Goal: Transaction & Acquisition: Purchase product/service

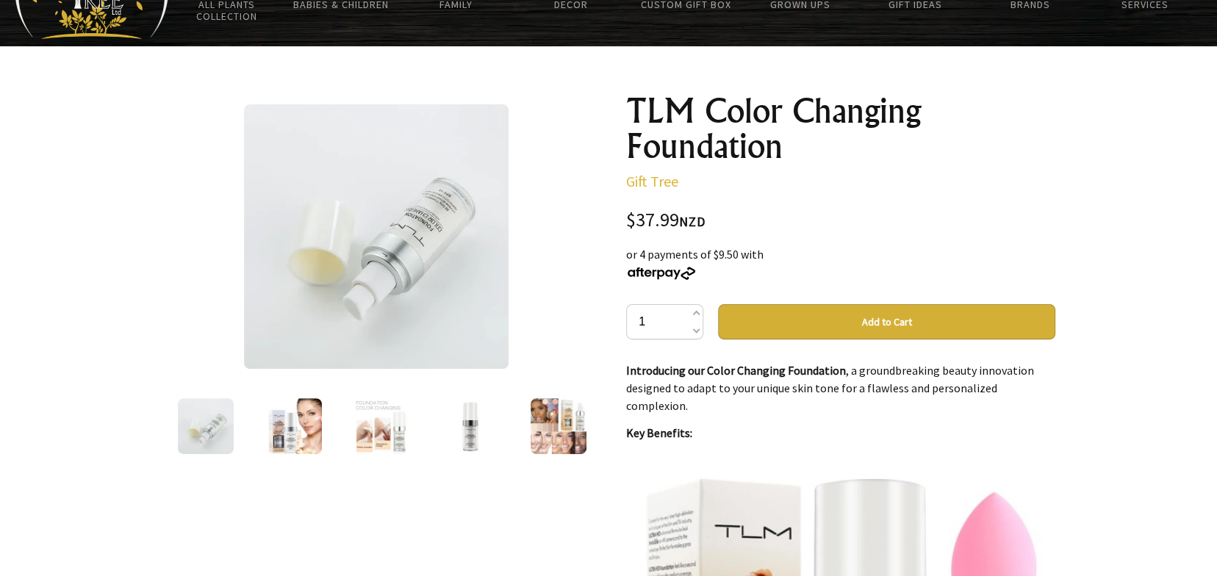
click at [559, 435] on img at bounding box center [558, 426] width 56 height 56
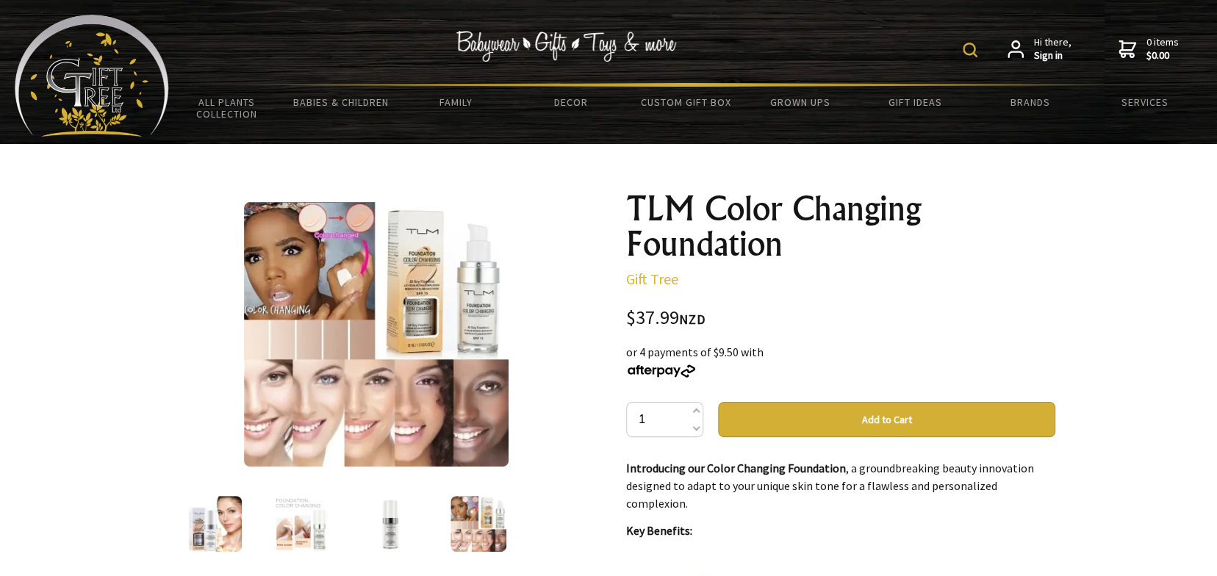
click at [886, 417] on button "Add to Cart" at bounding box center [886, 419] width 337 height 35
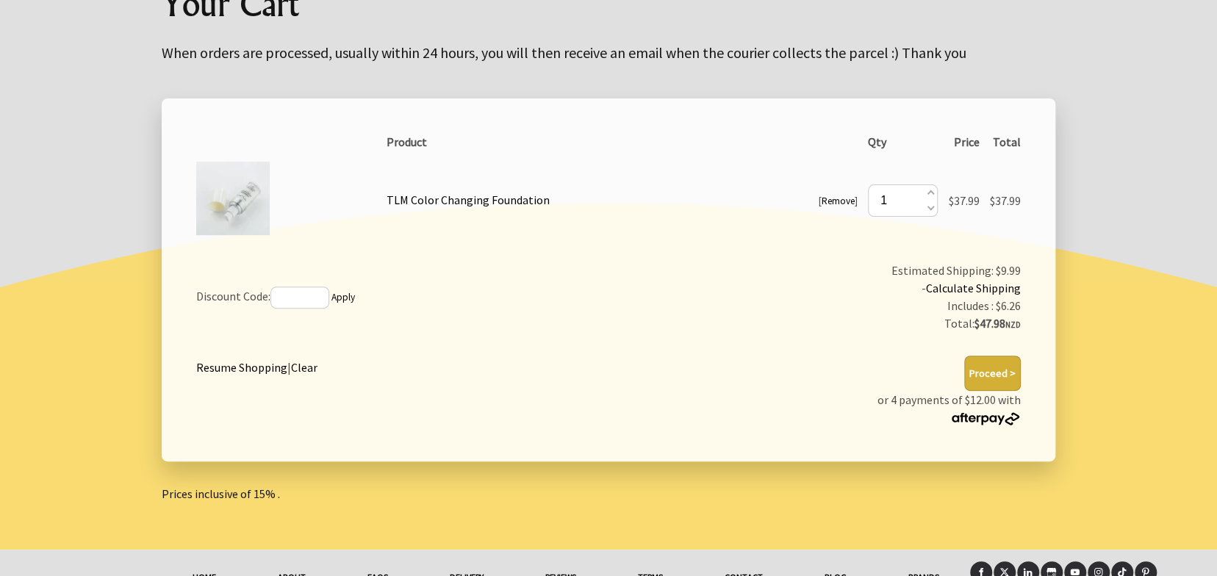
scroll to position [195, 0]
click at [994, 370] on button "Proceed >" at bounding box center [992, 373] width 57 height 35
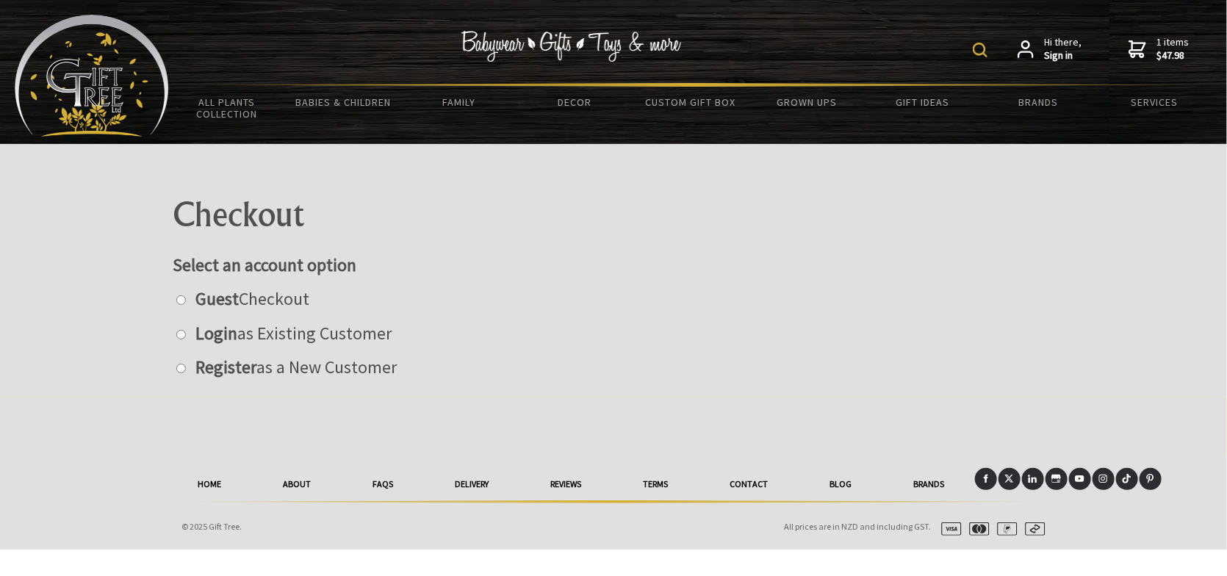
click at [181, 369] on input "radio" at bounding box center [181, 369] width 10 height 10
radio input "true"
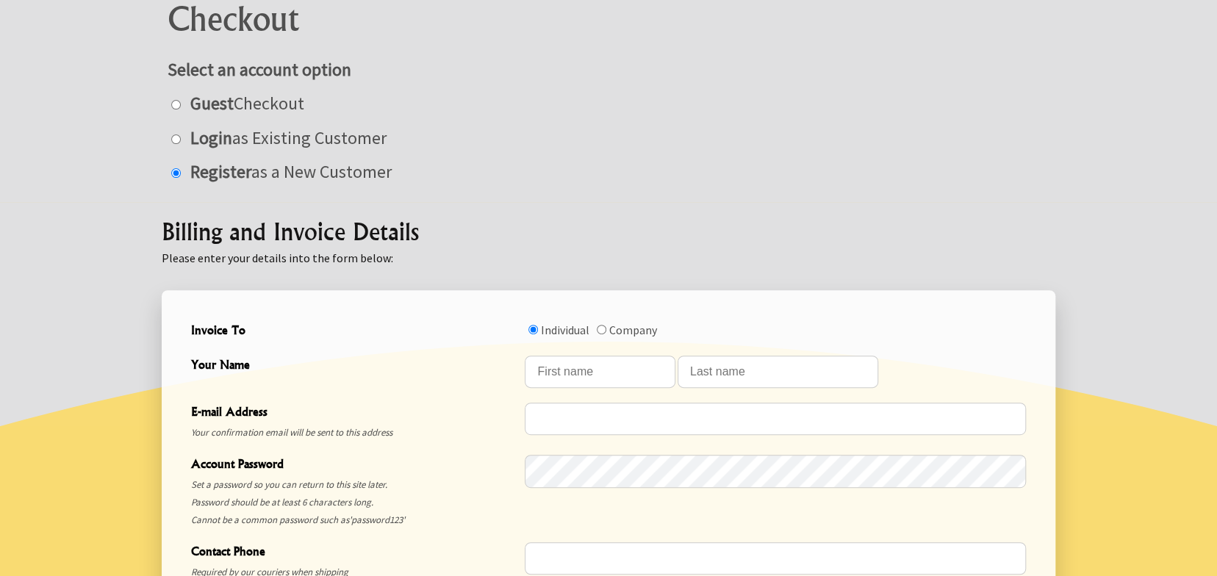
scroll to position [195, 0]
click at [591, 373] on input "Your Name" at bounding box center [600, 372] width 150 height 32
type input "TERRYLE"
type input "CLEETON"
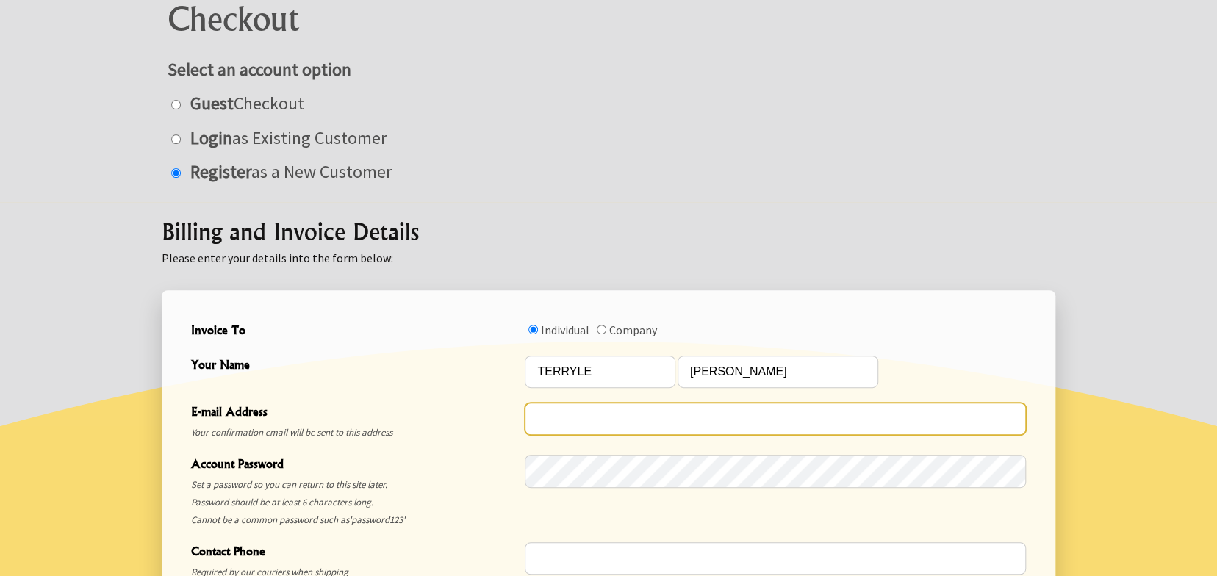
type input "terrylec@hotmail.com"
type input "0211116532"
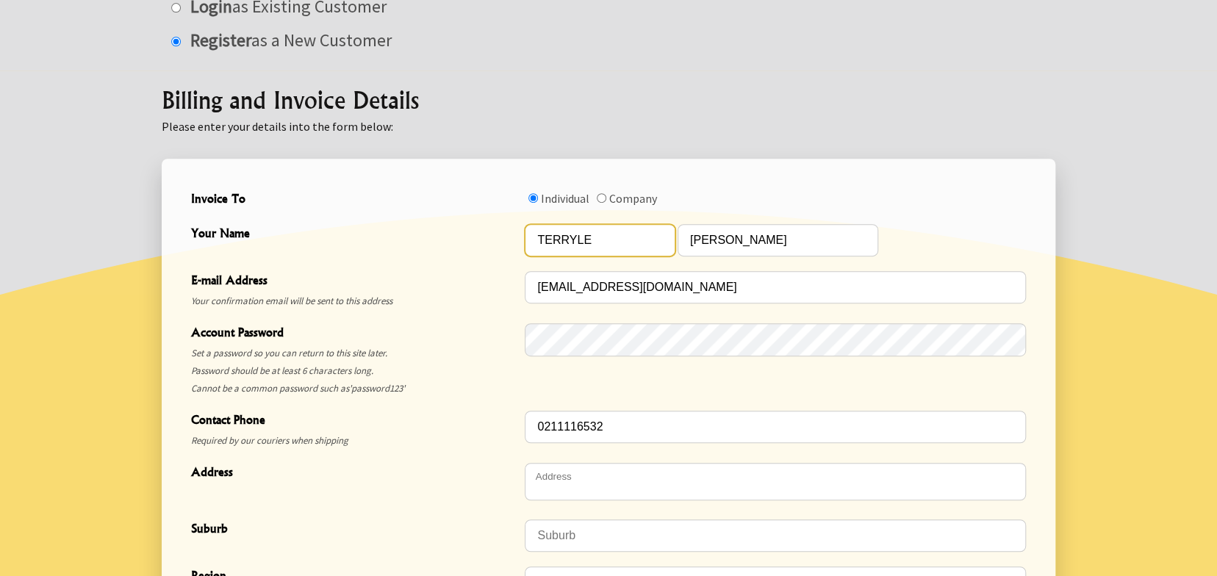
scroll to position [392, 0]
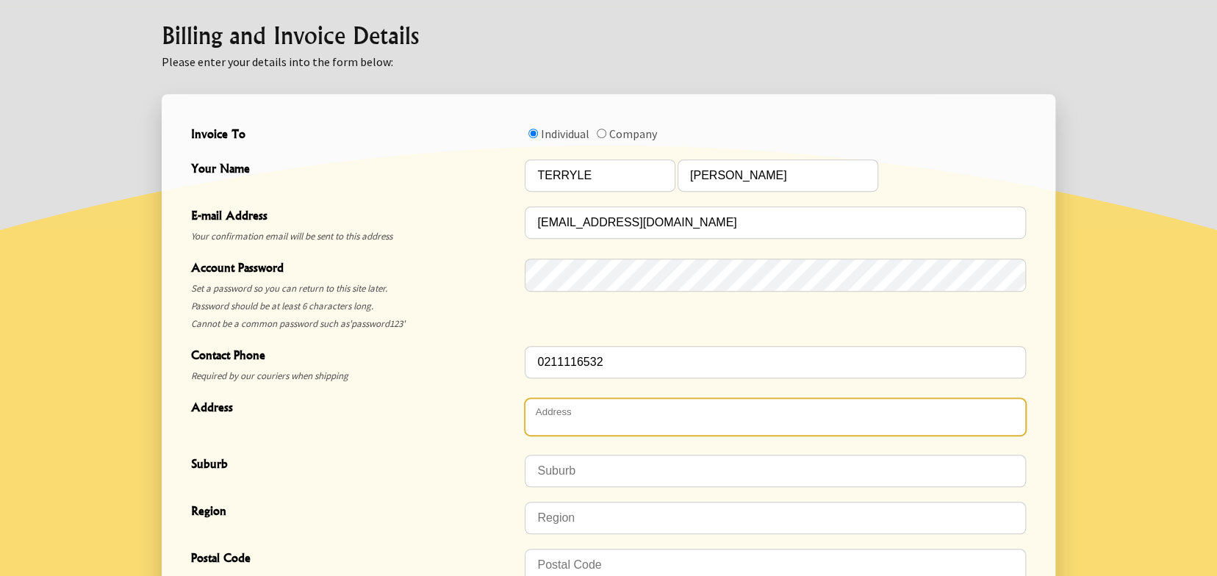
click at [577, 415] on textarea "Address" at bounding box center [775, 416] width 501 height 37
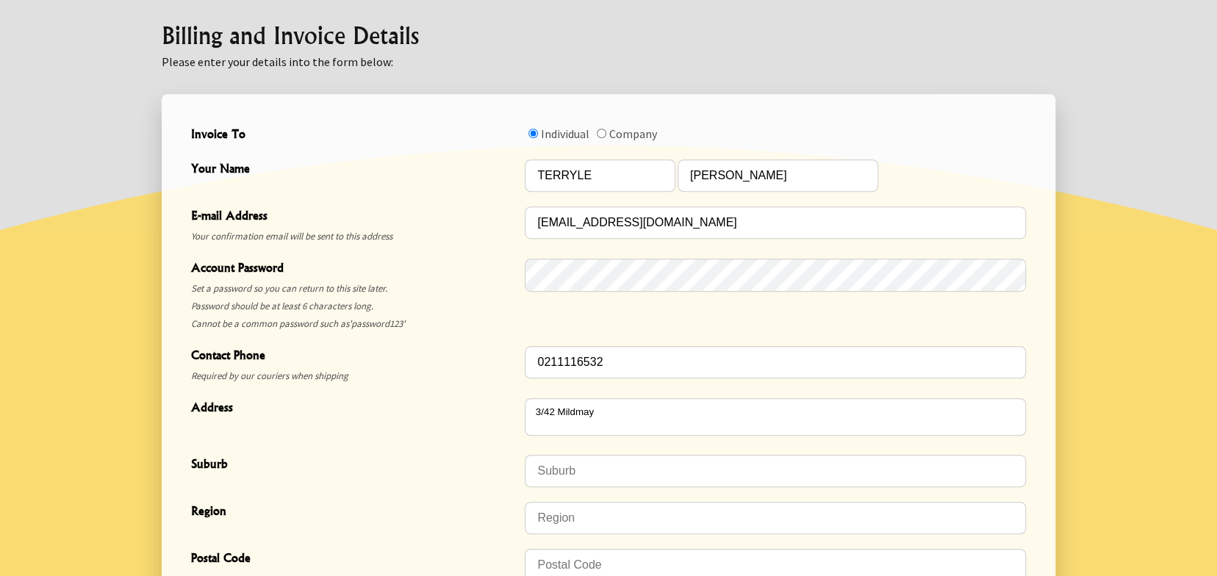
type textarea "[STREET_ADDRESS]"
type input "Henderson"
type input "Auckland"
type input "0610"
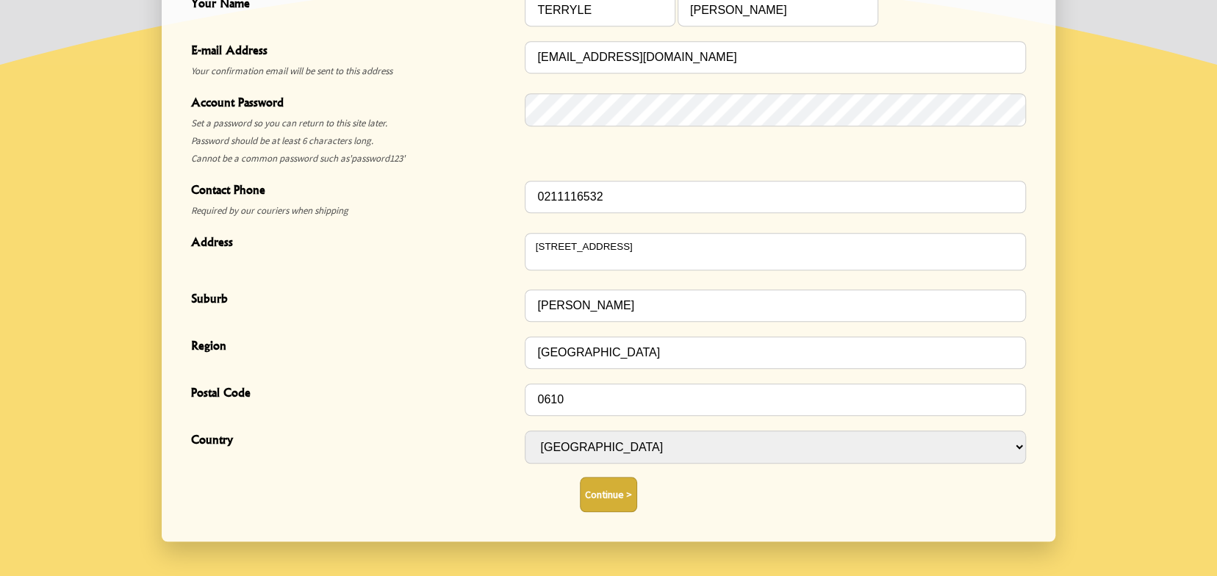
scroll to position [588, 0]
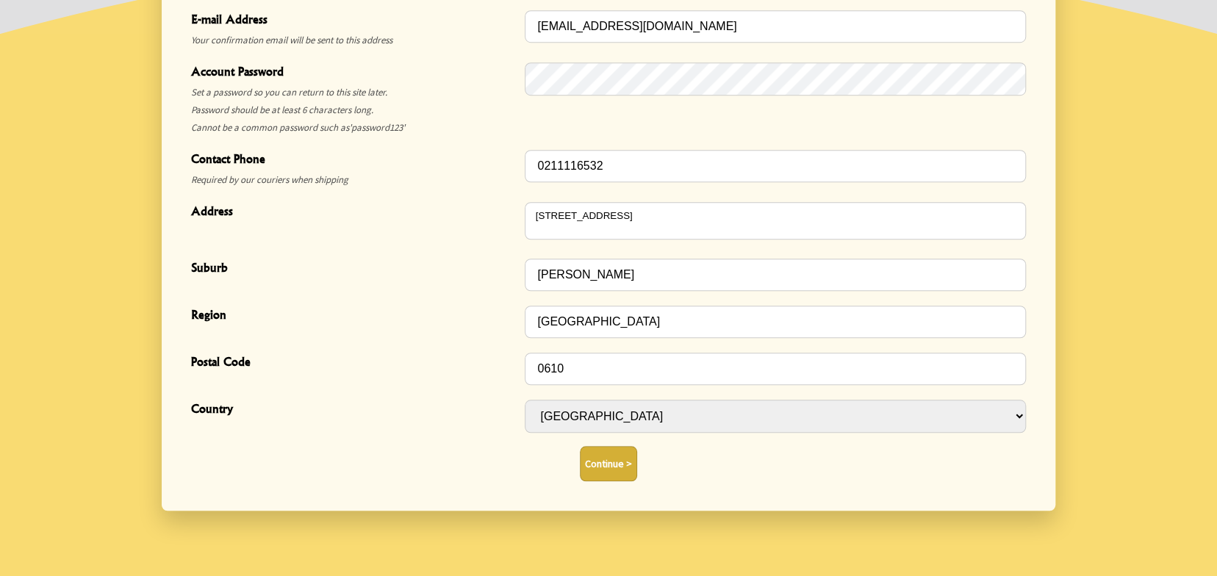
click at [611, 467] on button "Continue >" at bounding box center [608, 463] width 57 height 35
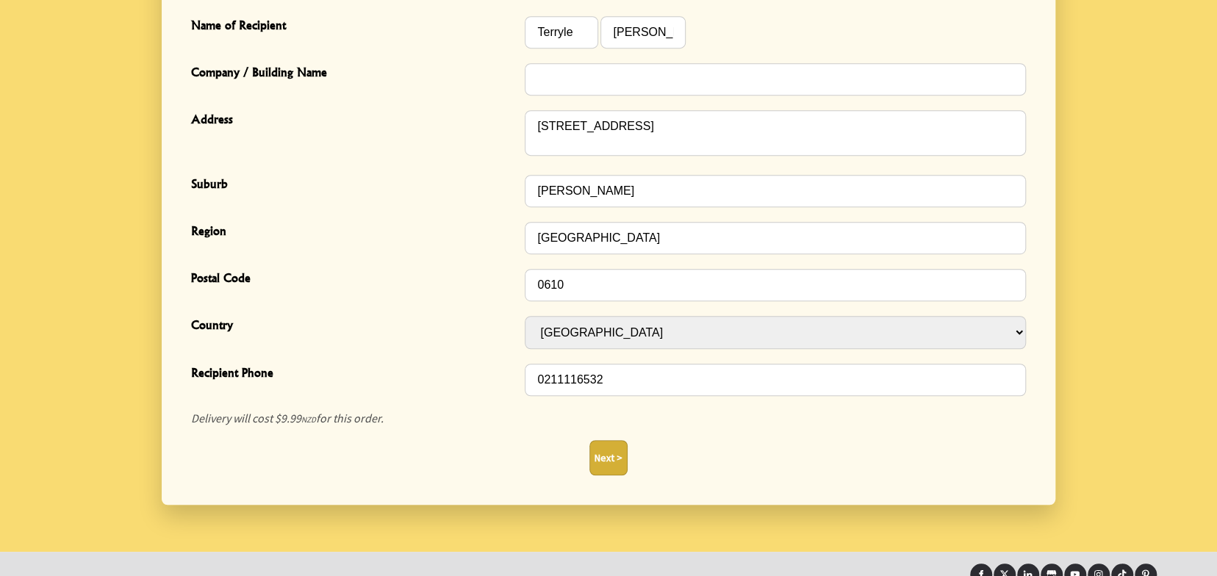
scroll to position [489, 0]
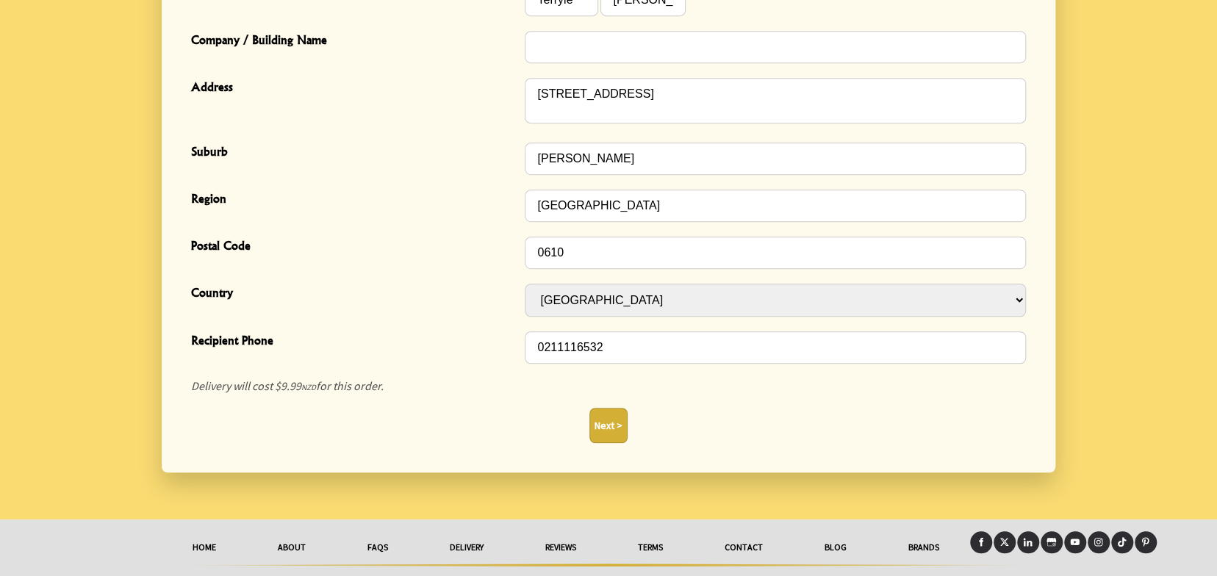
click at [596, 430] on button "Next >" at bounding box center [608, 425] width 38 height 35
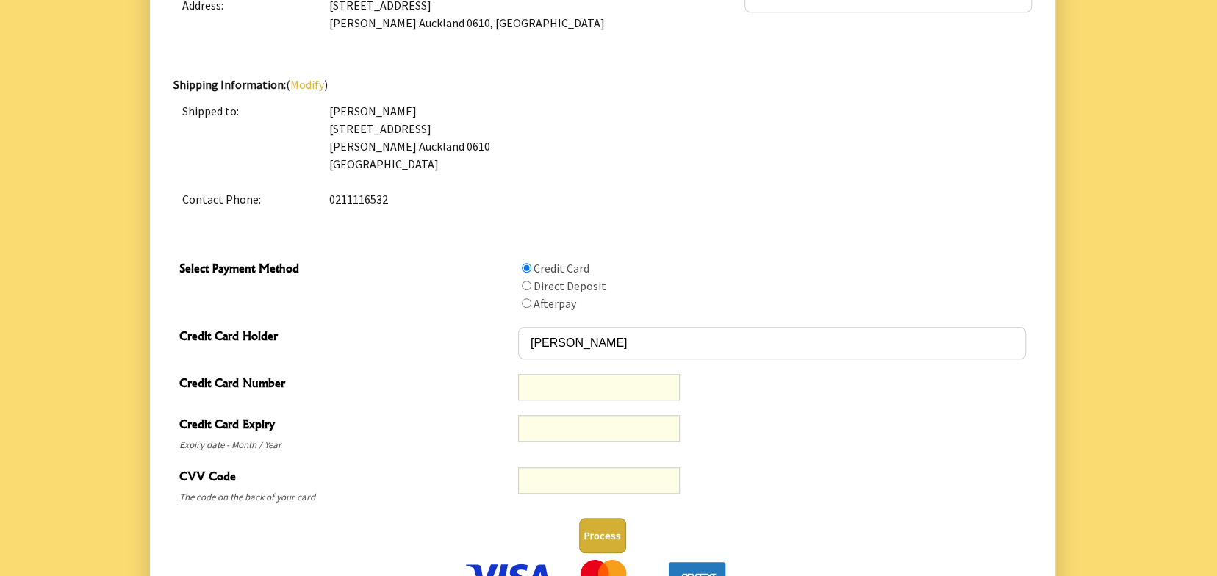
scroll to position [696, 0]
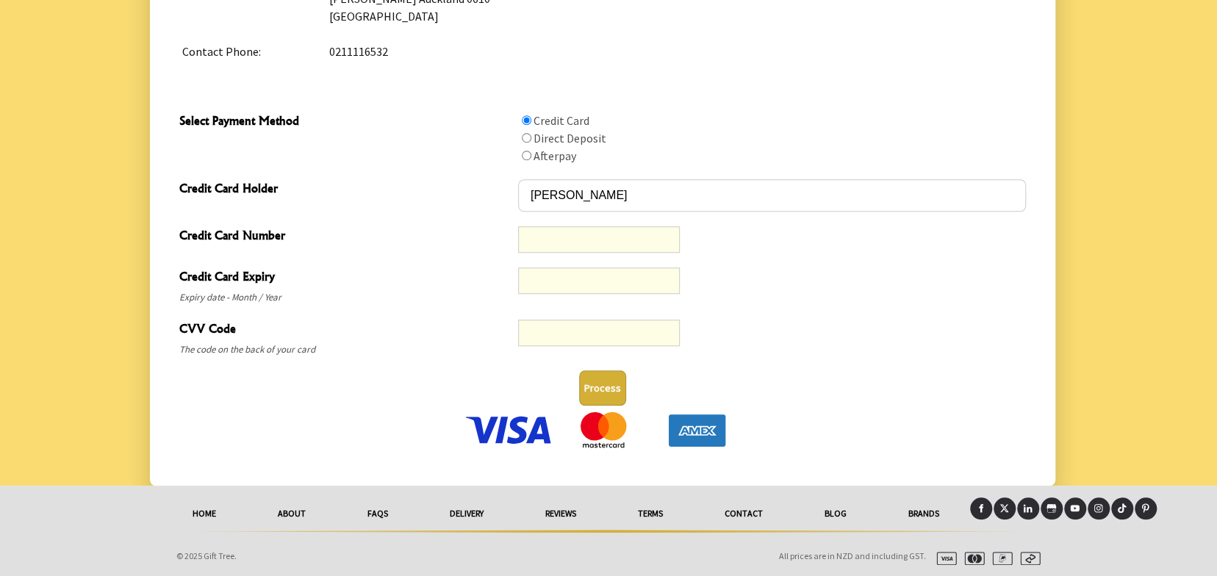
click at [757, 351] on div at bounding box center [772, 338] width 508 height 40
click at [521, 427] on img at bounding box center [509, 429] width 92 height 37
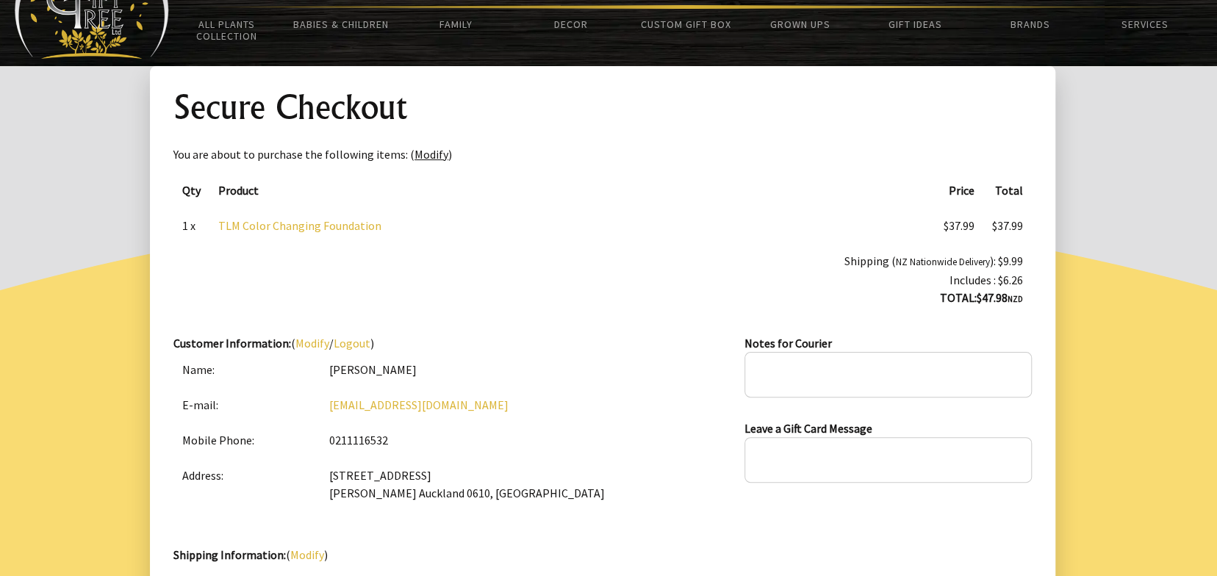
scroll to position [10, 0]
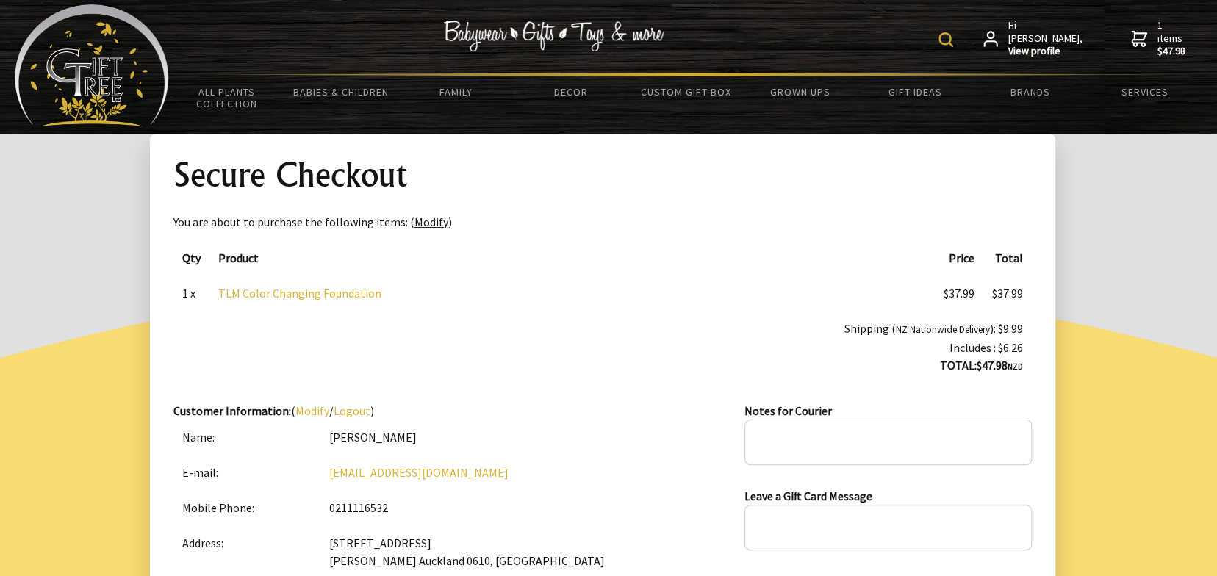
click at [1045, 30] on span "Hi [PERSON_NAME], View profile" at bounding box center [1046, 38] width 76 height 39
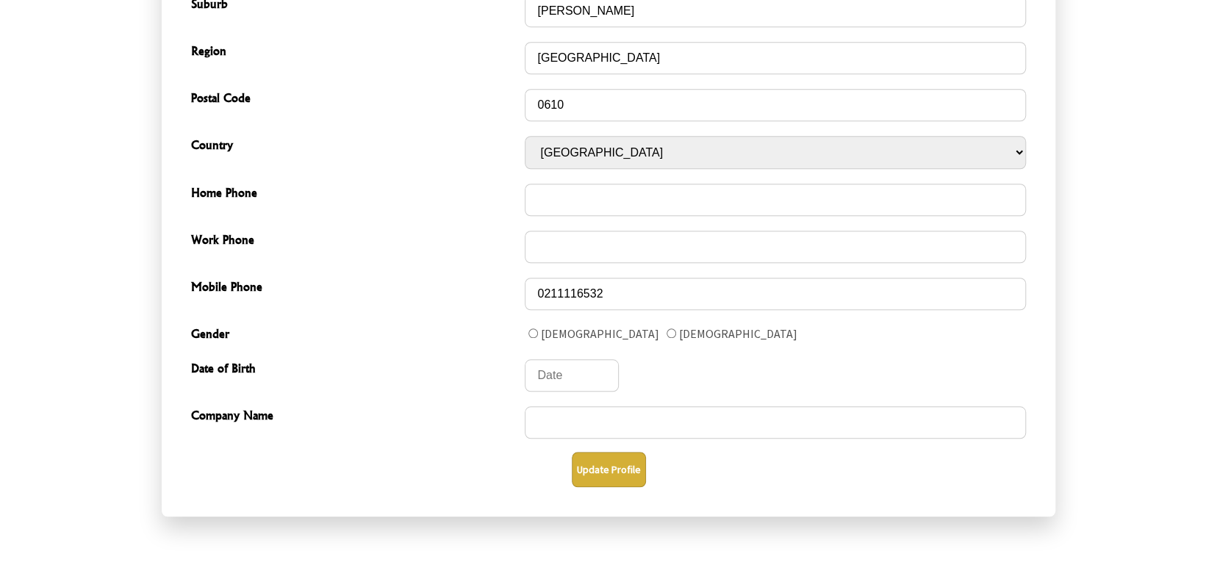
scroll to position [882, 0]
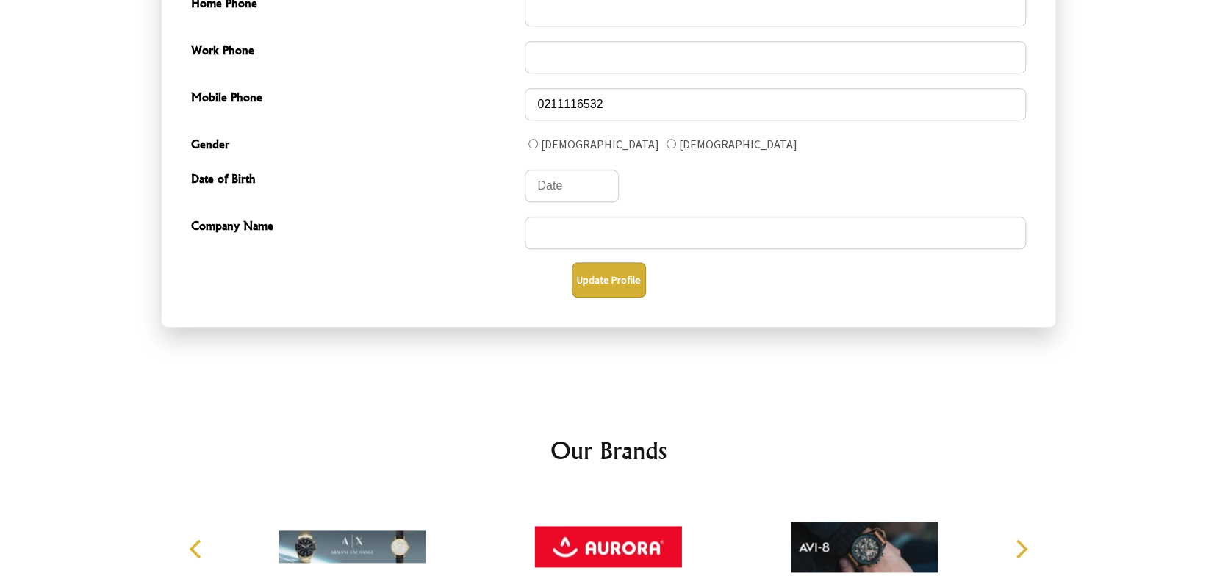
click at [666, 148] on input "Gender" at bounding box center [671, 144] width 10 height 10
radio input "true"
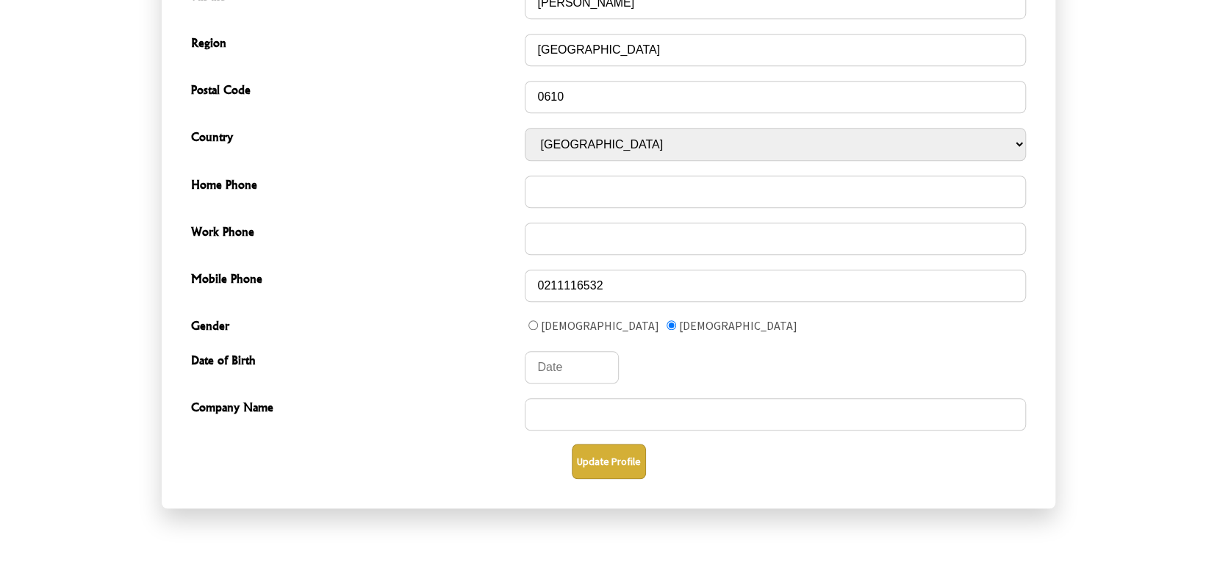
scroll to position [685, 0]
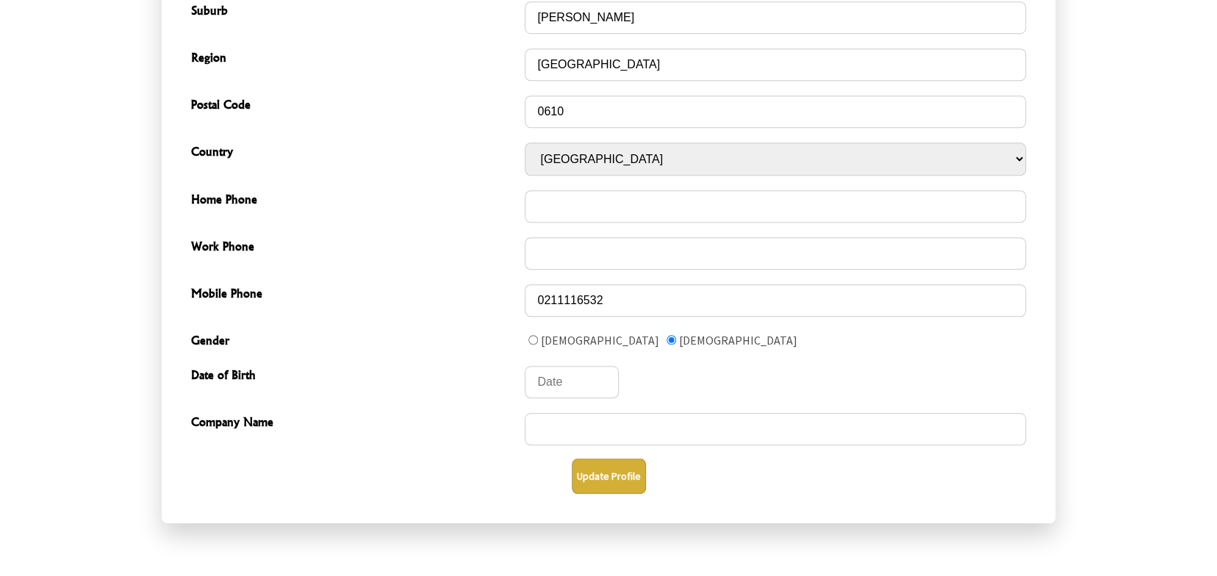
click at [615, 483] on button "Update Profile" at bounding box center [609, 475] width 74 height 35
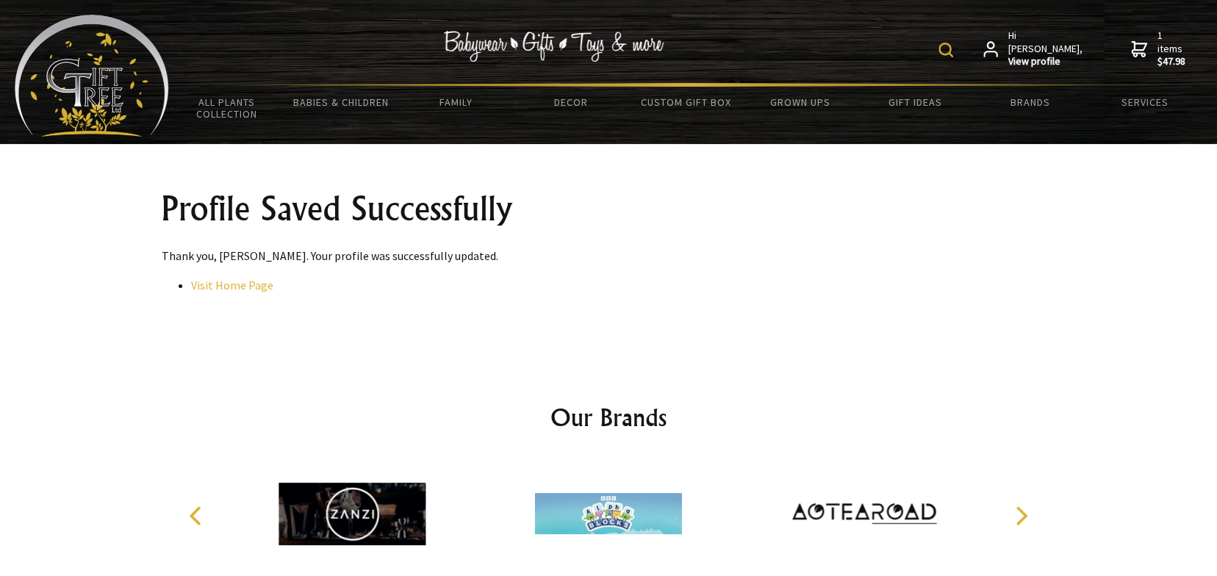
click at [1131, 51] on icon at bounding box center [1139, 49] width 16 height 18
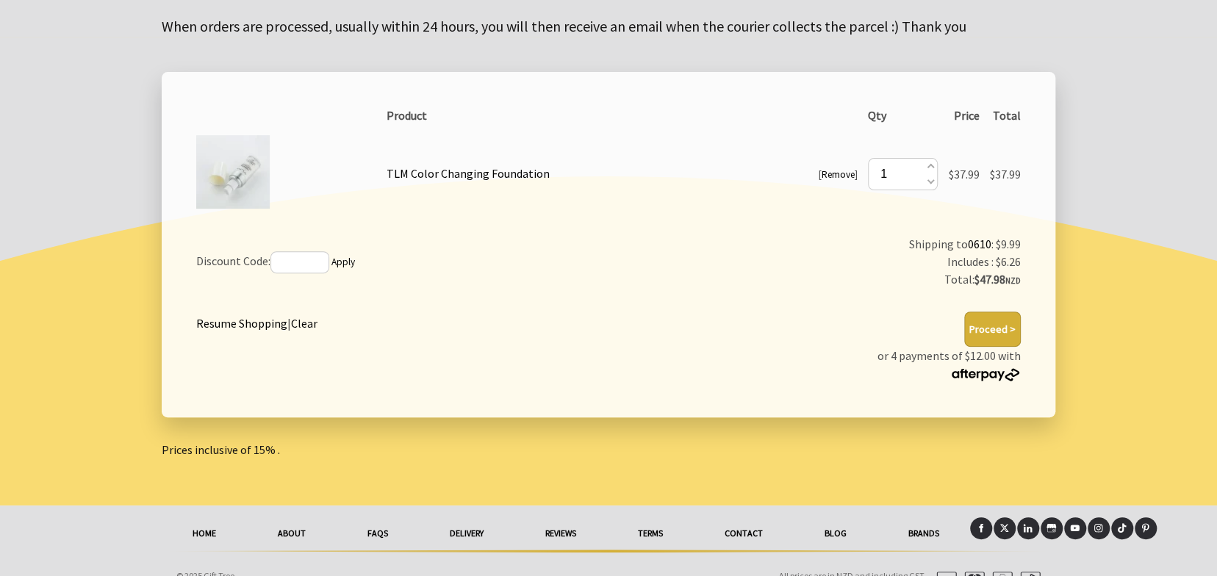
scroll to position [242, 0]
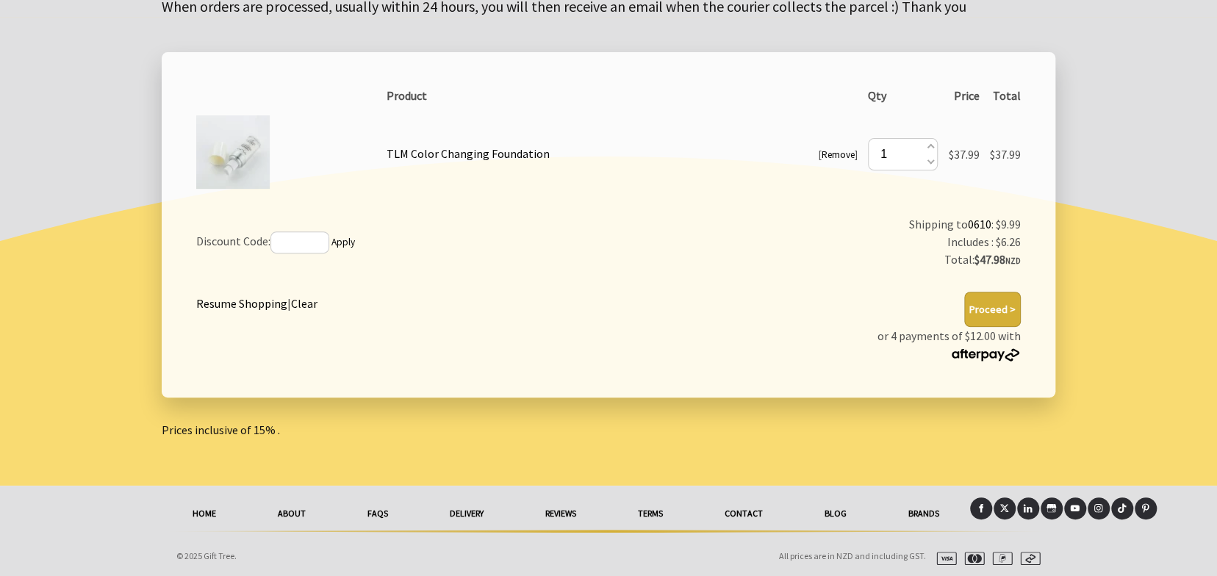
click at [995, 309] on button "Proceed >" at bounding box center [992, 309] width 57 height 35
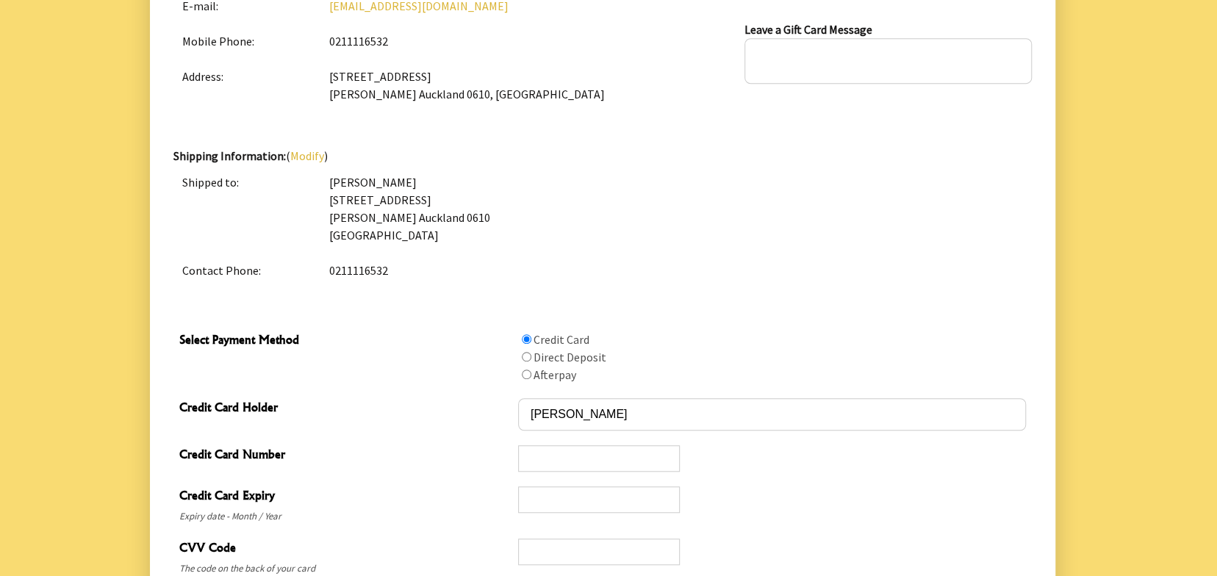
scroll to position [685, 0]
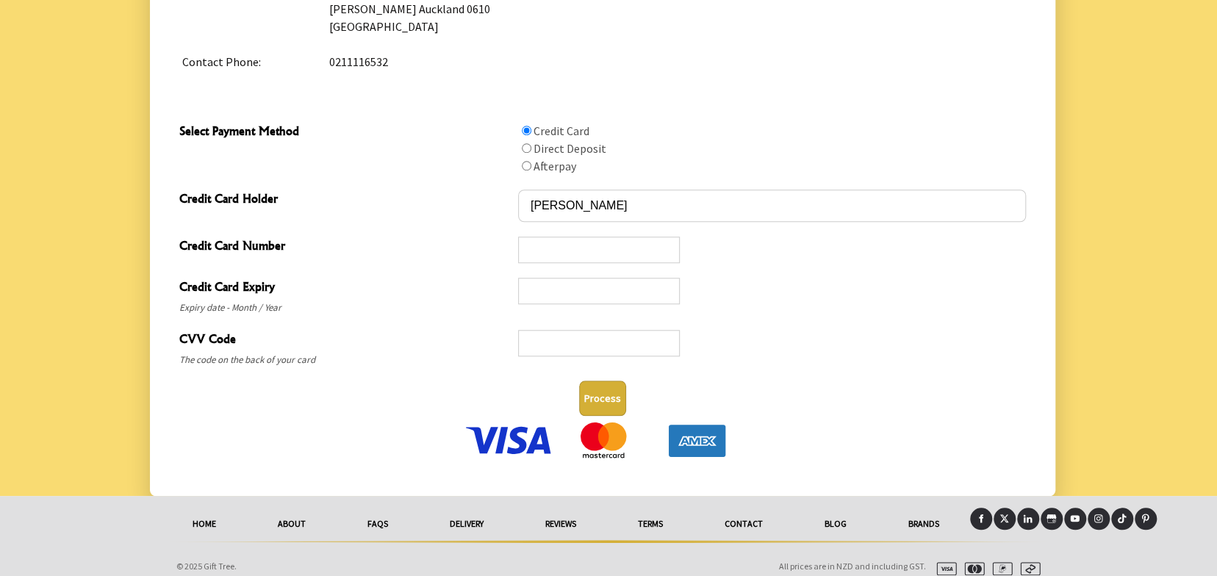
click at [526, 126] on input "Select Payment Method" at bounding box center [527, 131] width 10 height 10
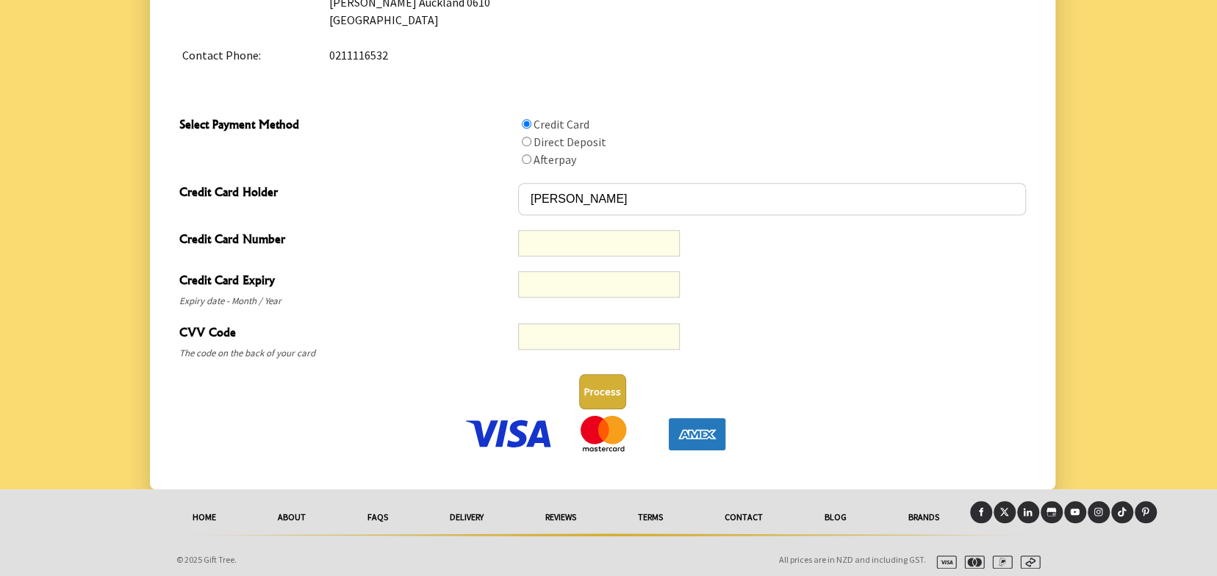
scroll to position [696, 0]
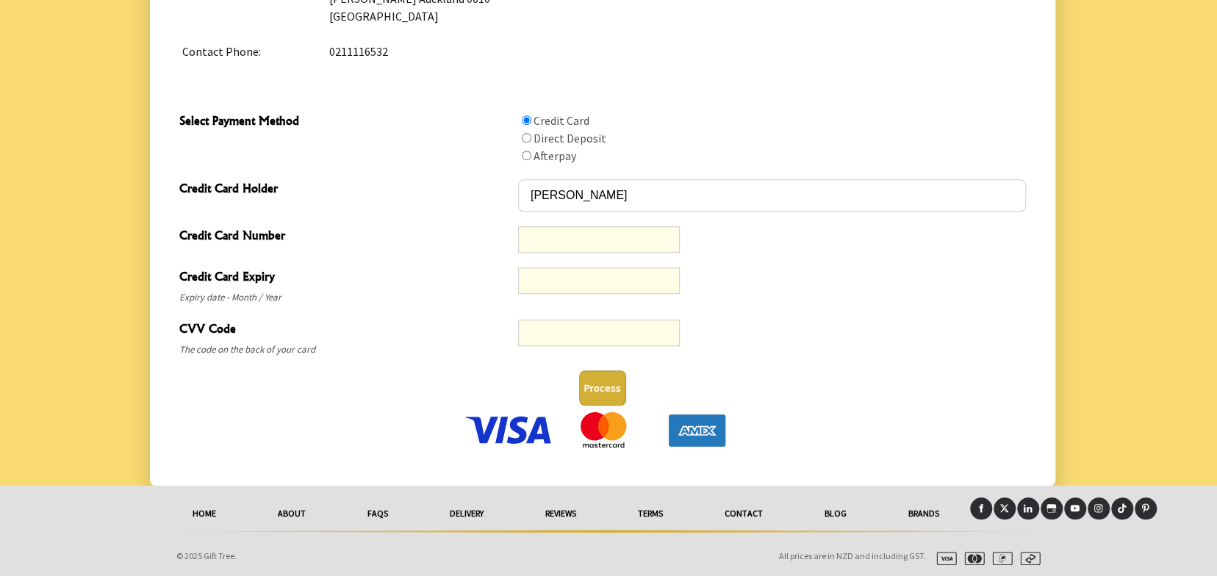
click at [520, 427] on img at bounding box center [509, 429] width 92 height 37
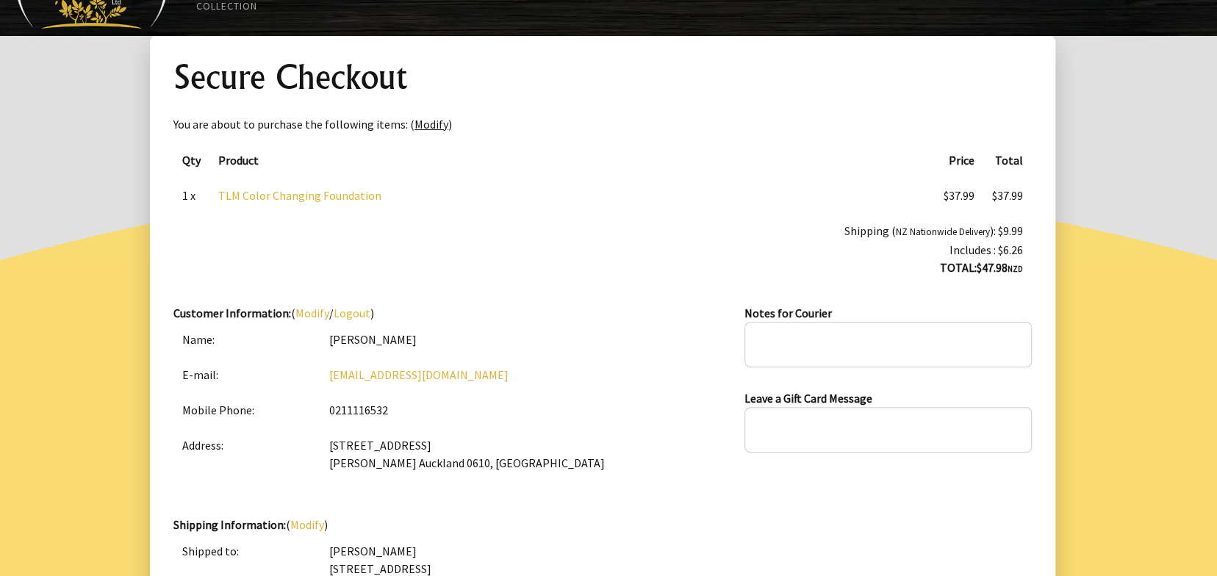
scroll to position [10, 0]
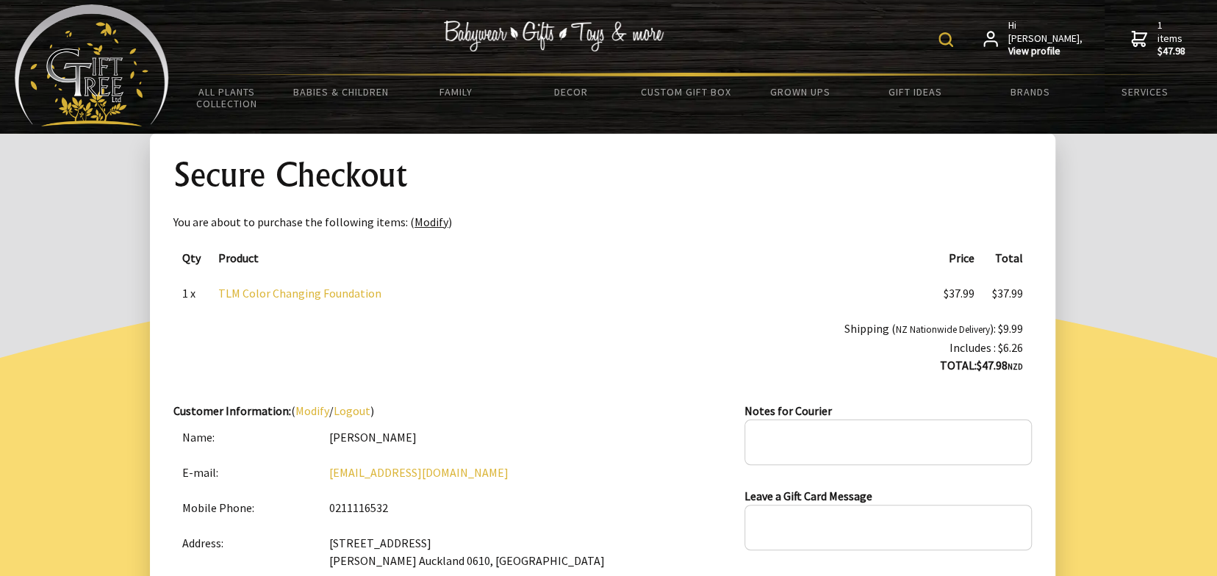
click at [264, 295] on link "TLM Color Changing Foundation" at bounding box center [299, 293] width 163 height 15
click at [1043, 29] on span "Hi Terryle, View profile" at bounding box center [1046, 38] width 76 height 39
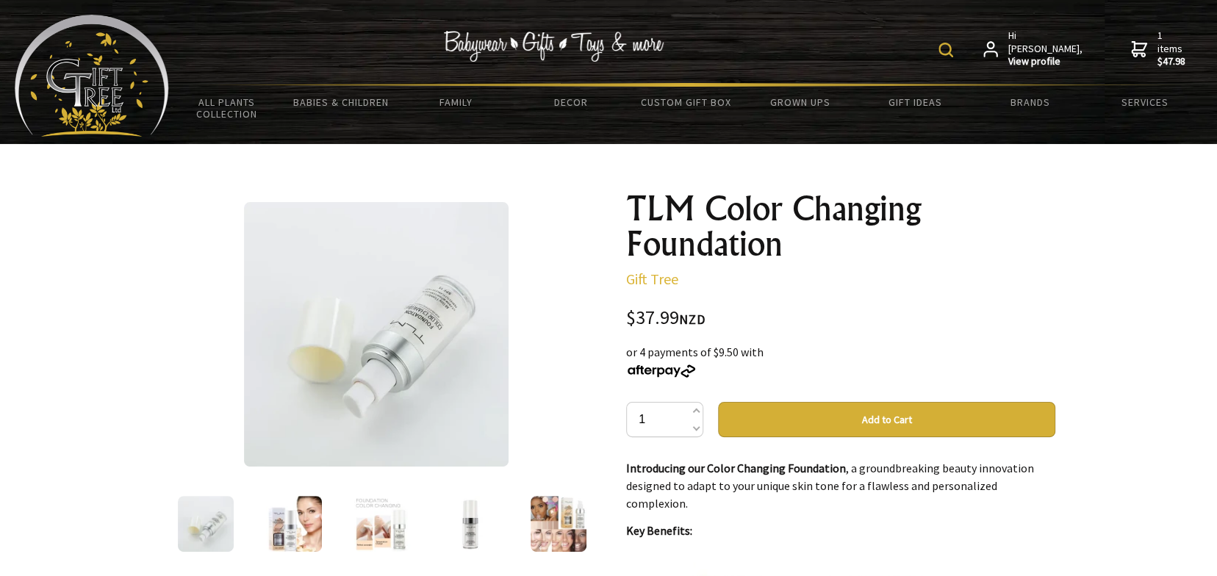
click at [93, 82] on img at bounding box center [92, 76] width 154 height 122
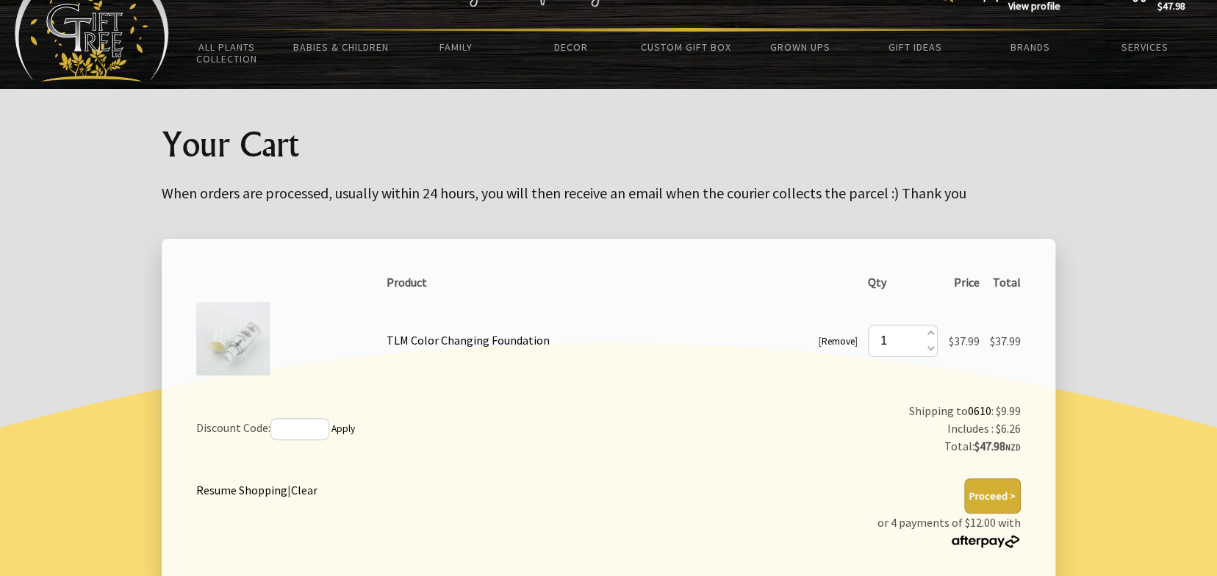
scroll to position [98, 0]
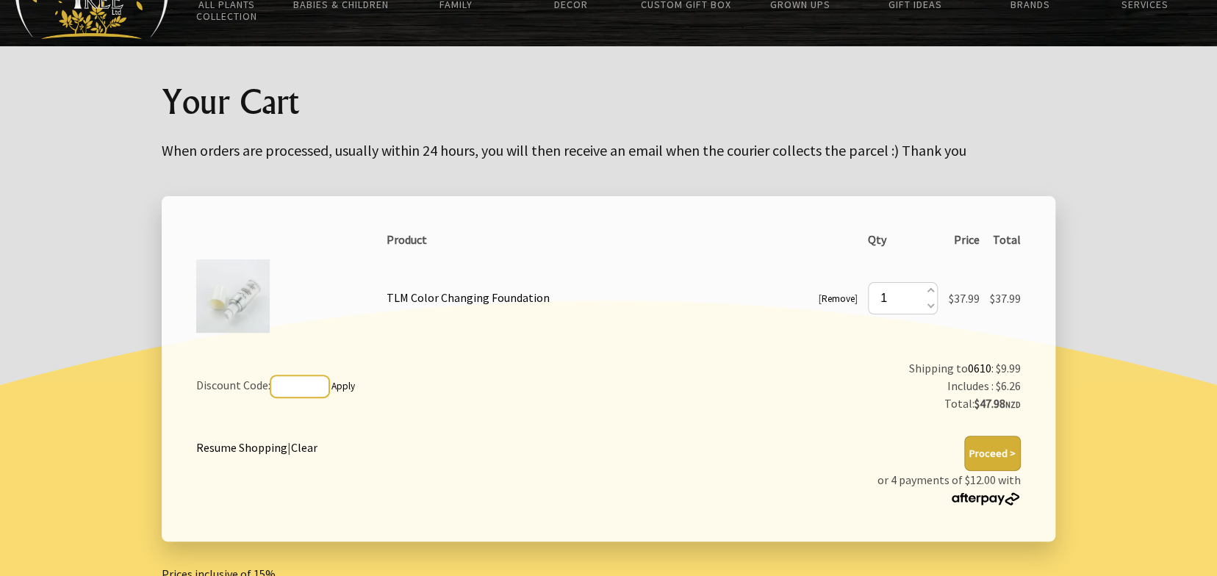
click at [308, 385] on input "text" at bounding box center [299, 386] width 59 height 22
click at [991, 453] on button "Proceed >" at bounding box center [992, 453] width 57 height 35
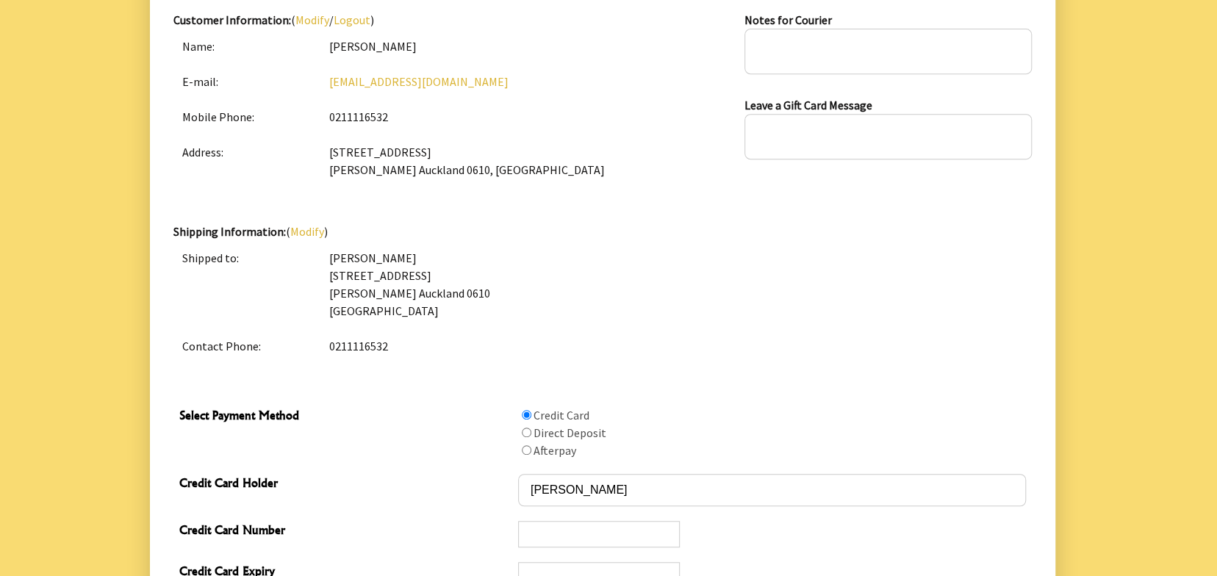
scroll to position [489, 0]
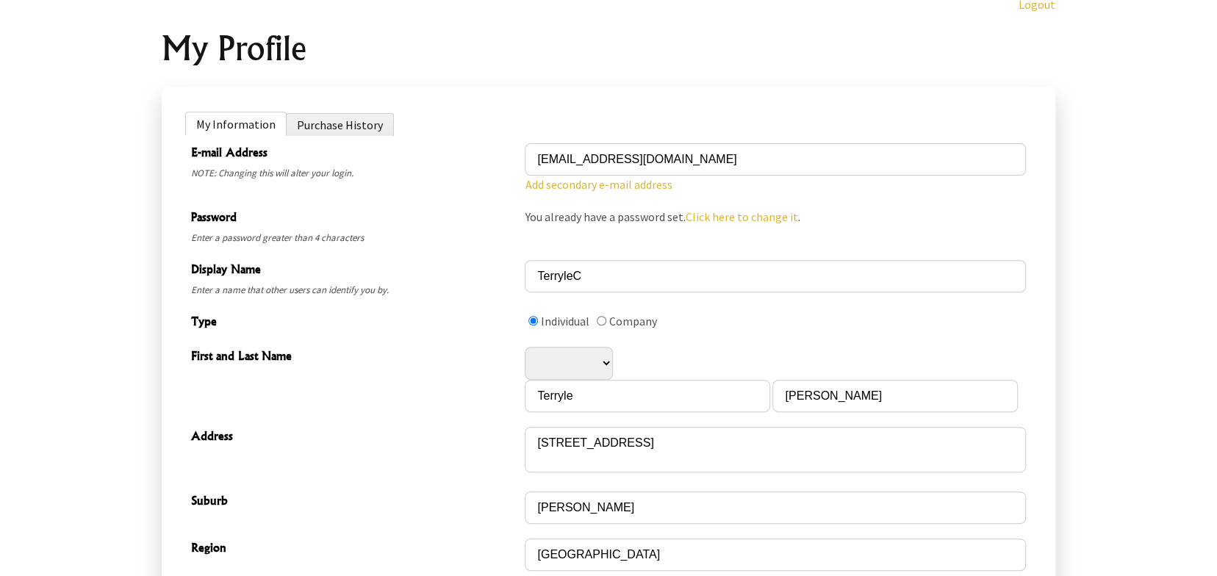
scroll to position [195, 0]
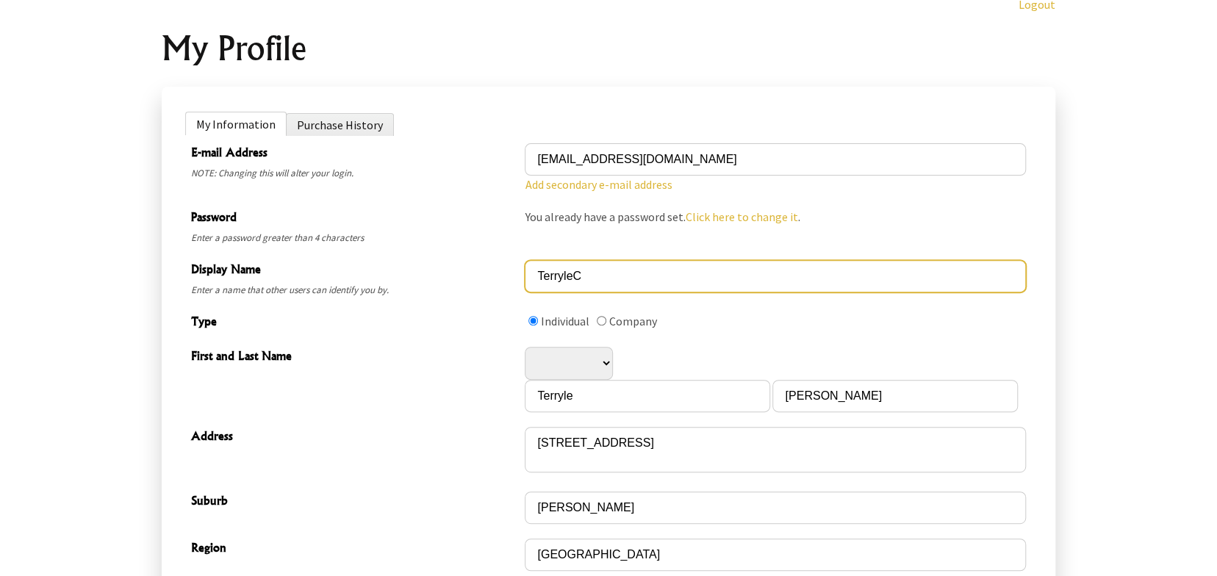
drag, startPoint x: 588, startPoint y: 273, endPoint x: 576, endPoint y: 284, distance: 16.7
click at [576, 284] on input "TerryleC" at bounding box center [775, 276] width 501 height 32
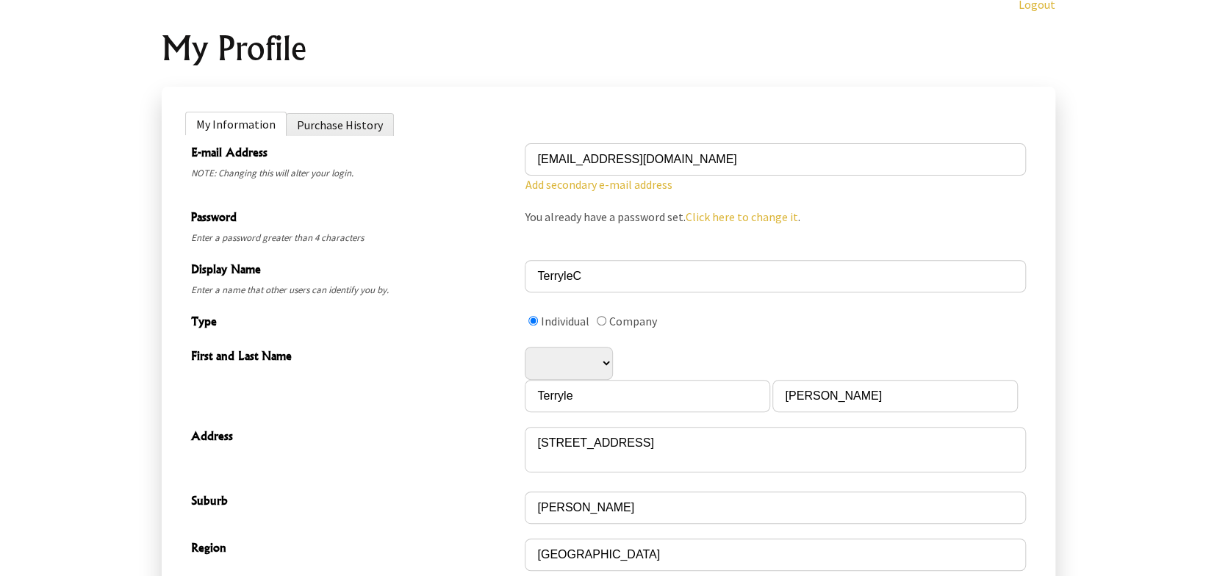
drag, startPoint x: 495, startPoint y: 304, endPoint x: 479, endPoint y: 304, distance: 16.2
click at [494, 305] on div "Type Individual Company" at bounding box center [608, 322] width 846 height 35
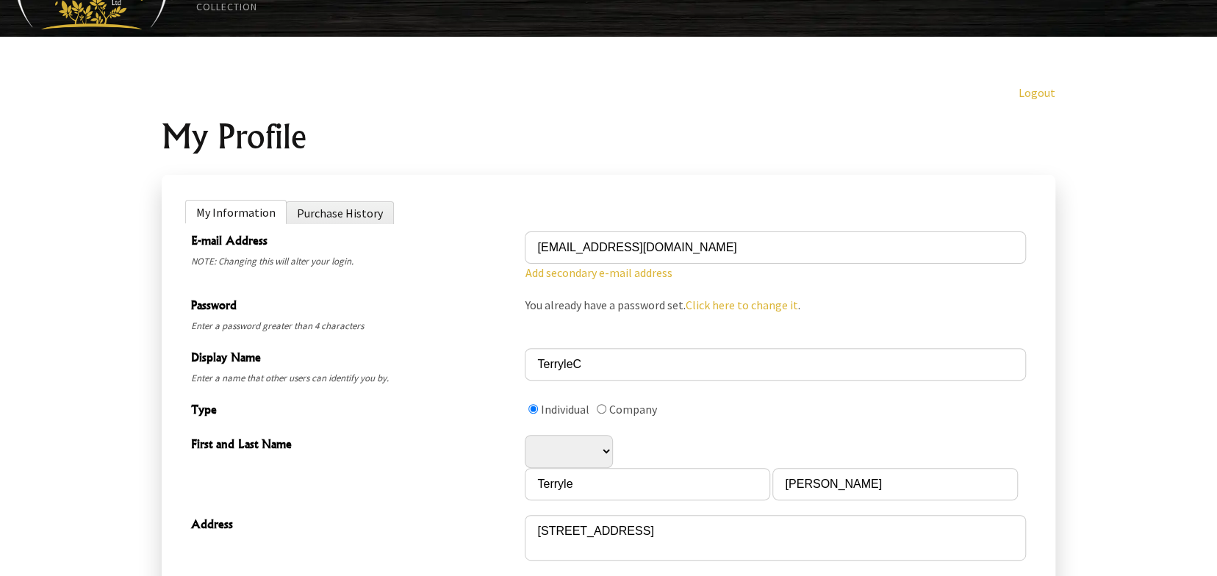
scroll to position [0, 0]
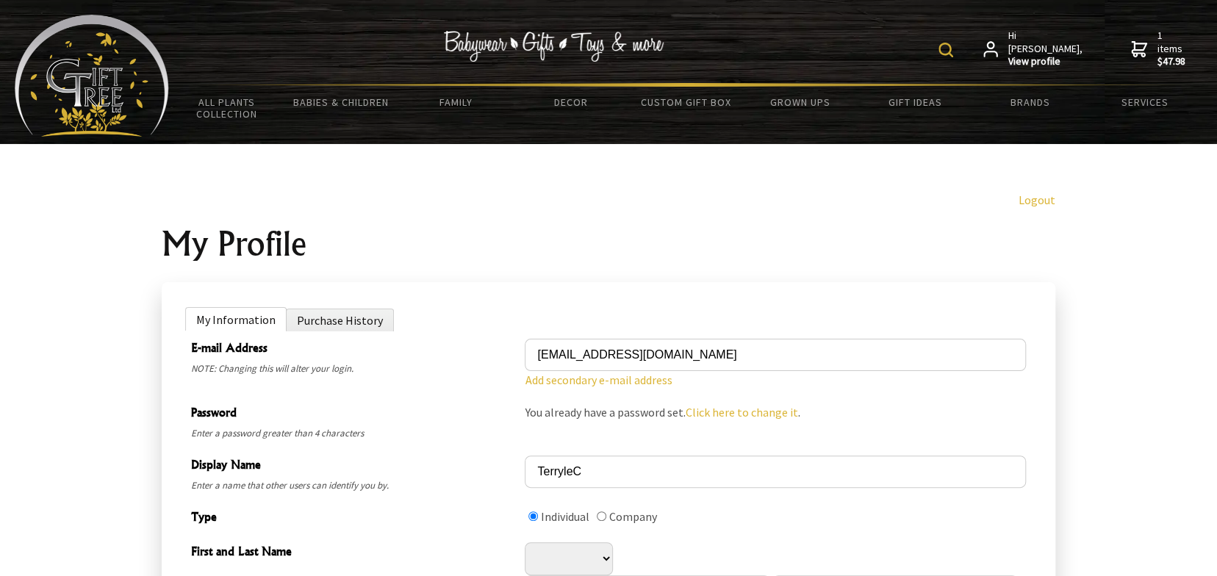
click at [1041, 198] on link "Logout" at bounding box center [1036, 199] width 37 height 15
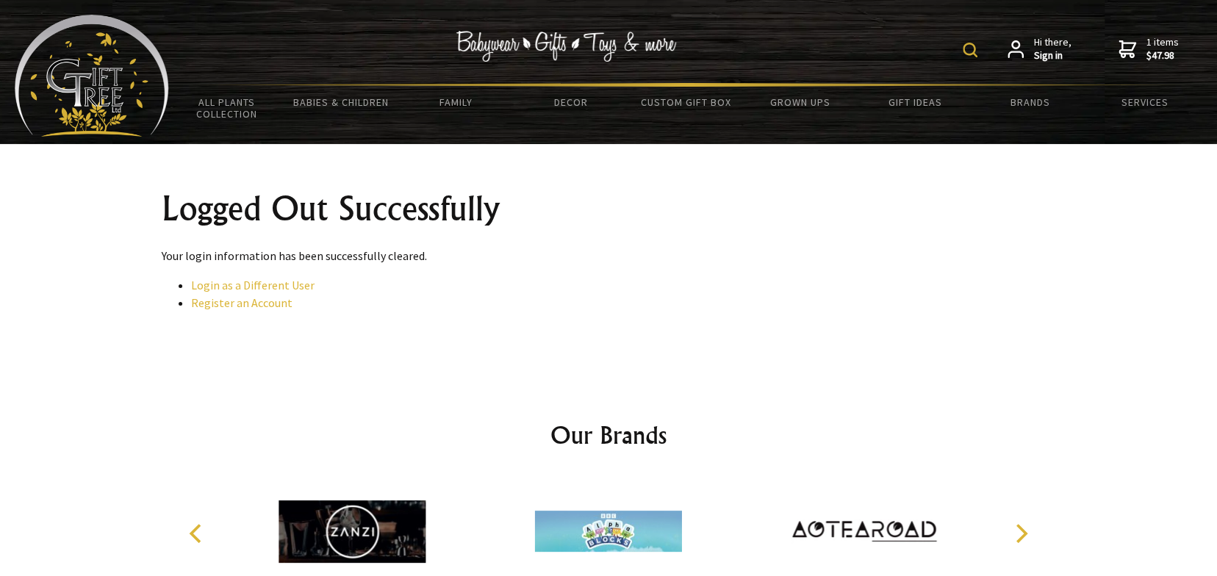
click at [1059, 49] on span "Hi there, Sign in" at bounding box center [1052, 49] width 37 height 26
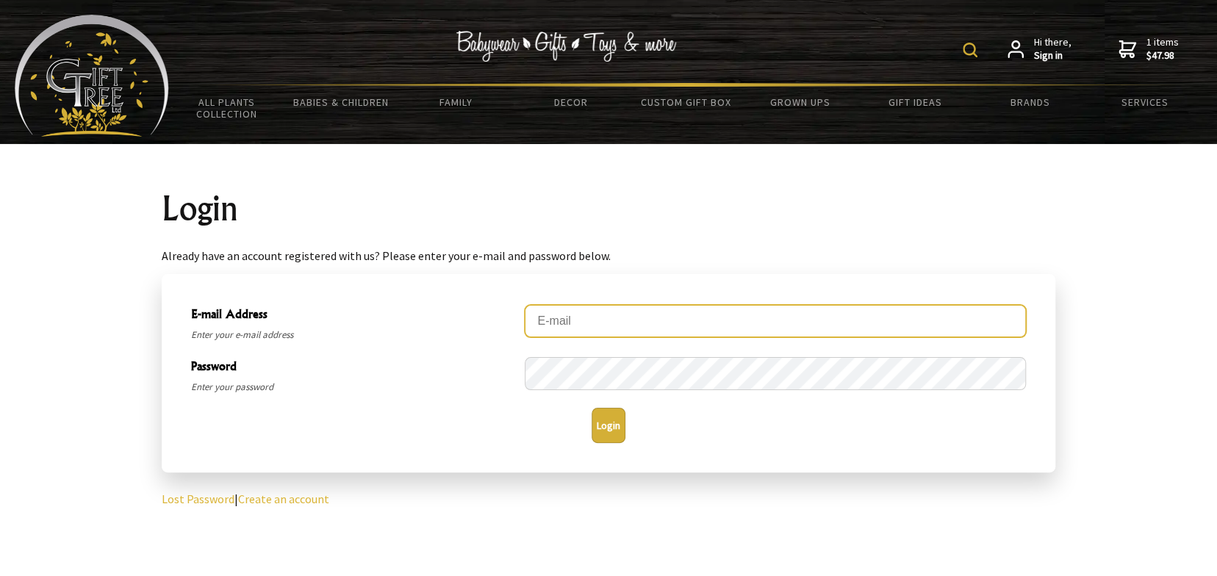
type input "[EMAIL_ADDRESS][DOMAIN_NAME]"
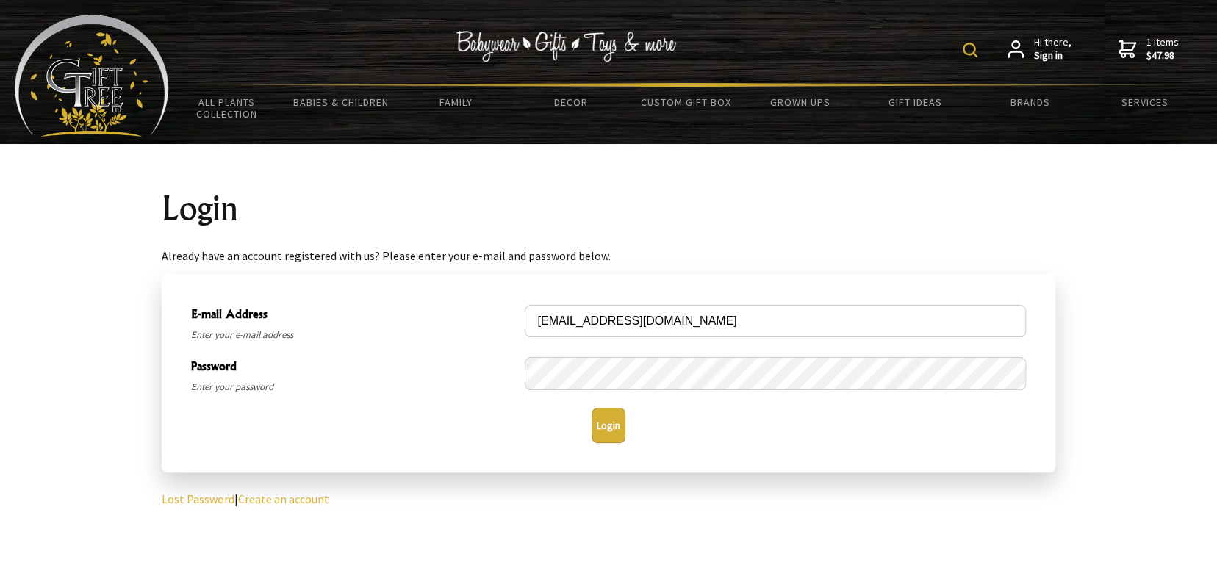
click at [607, 426] on button "Login" at bounding box center [608, 425] width 34 height 35
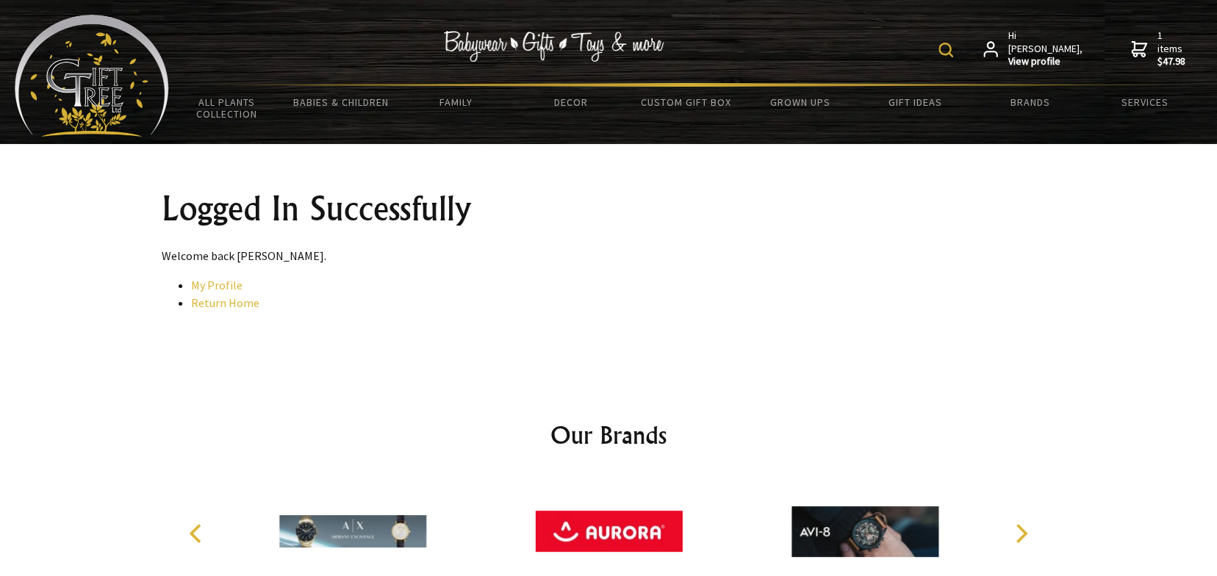
click at [1136, 46] on icon at bounding box center [1139, 49] width 16 height 18
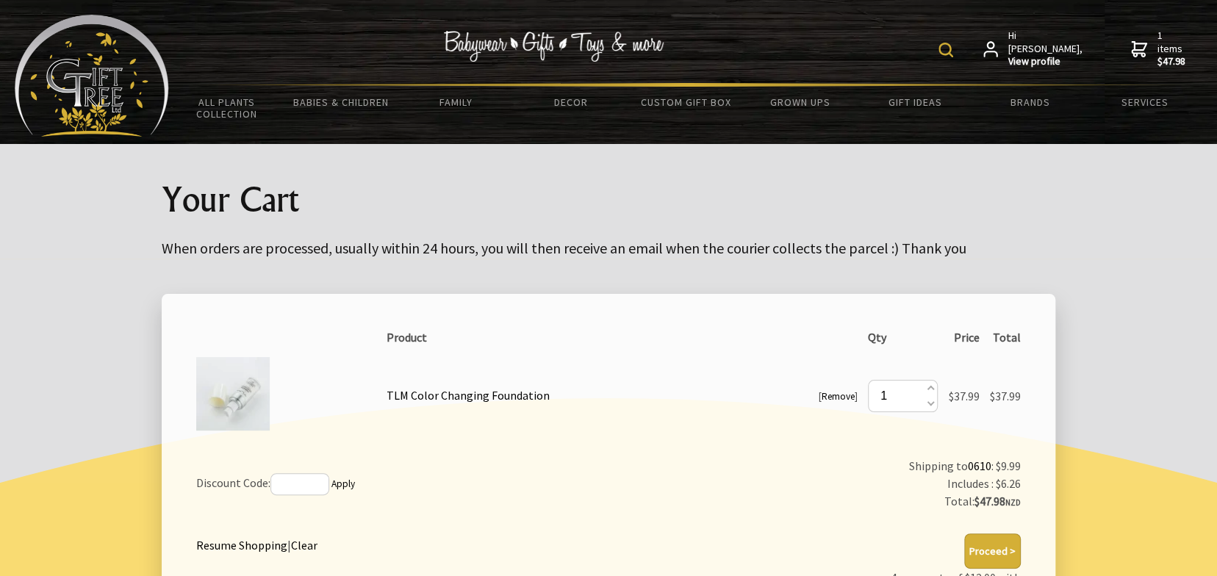
click at [953, 50] on img at bounding box center [945, 50] width 15 height 15
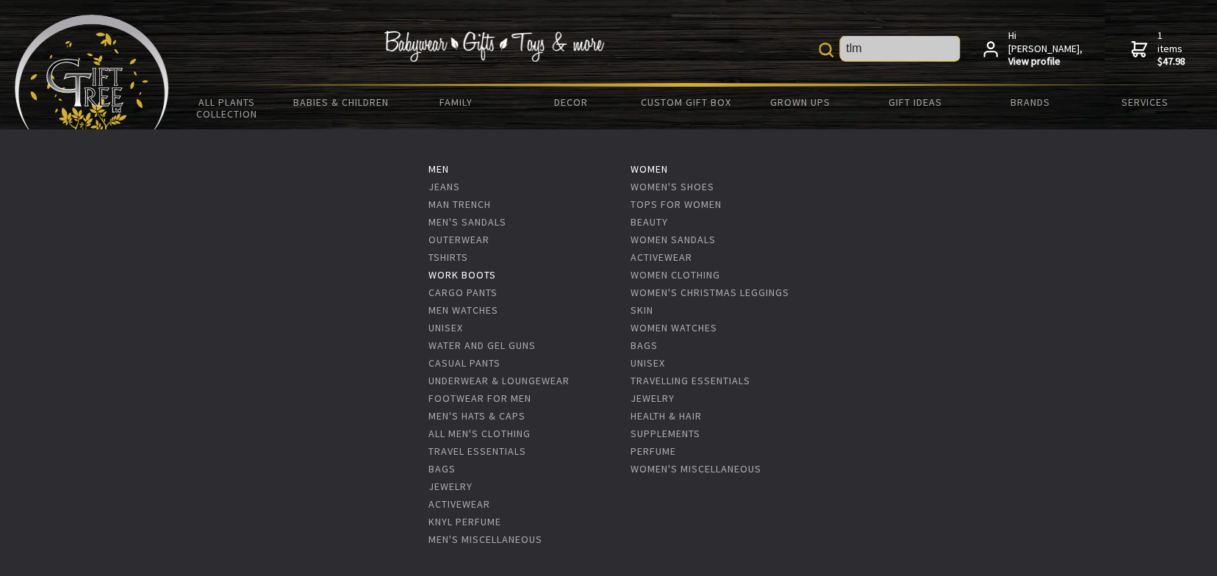
type input "tlm"
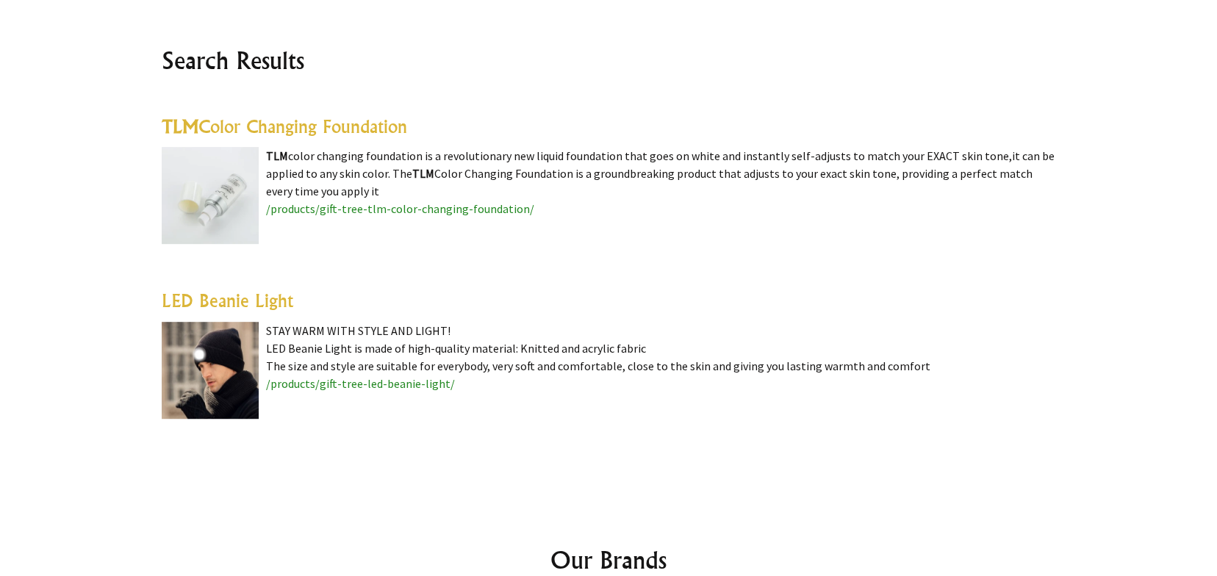
scroll to position [392, 0]
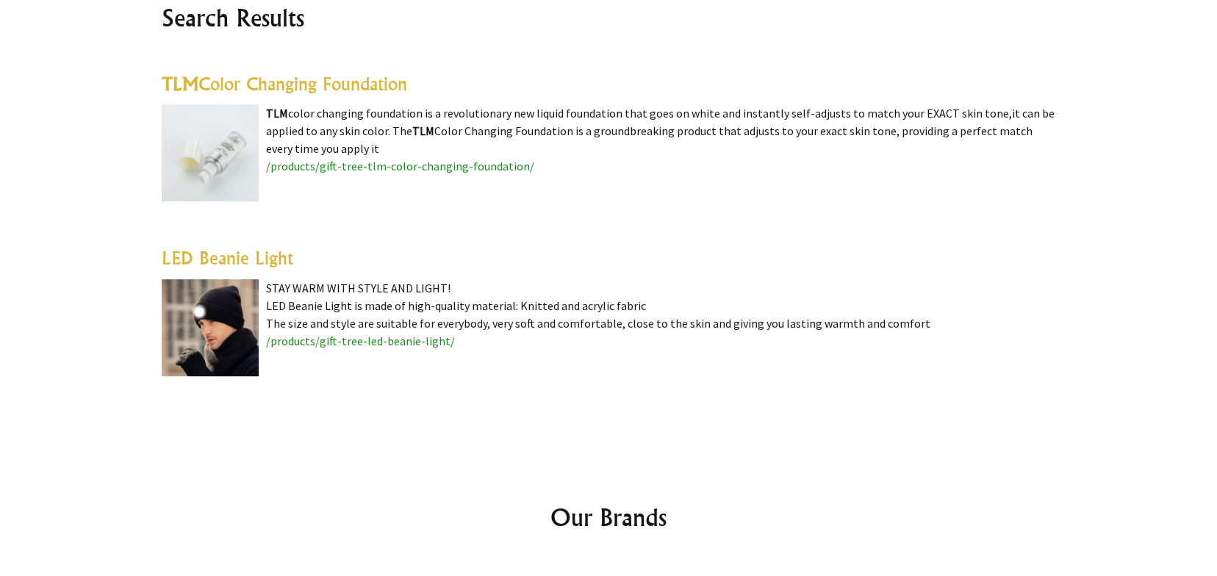
click at [474, 124] on div "TLM Color Changing Foundation TLM color changing foundation is a revolutionary …" at bounding box center [608, 233] width 893 height 322
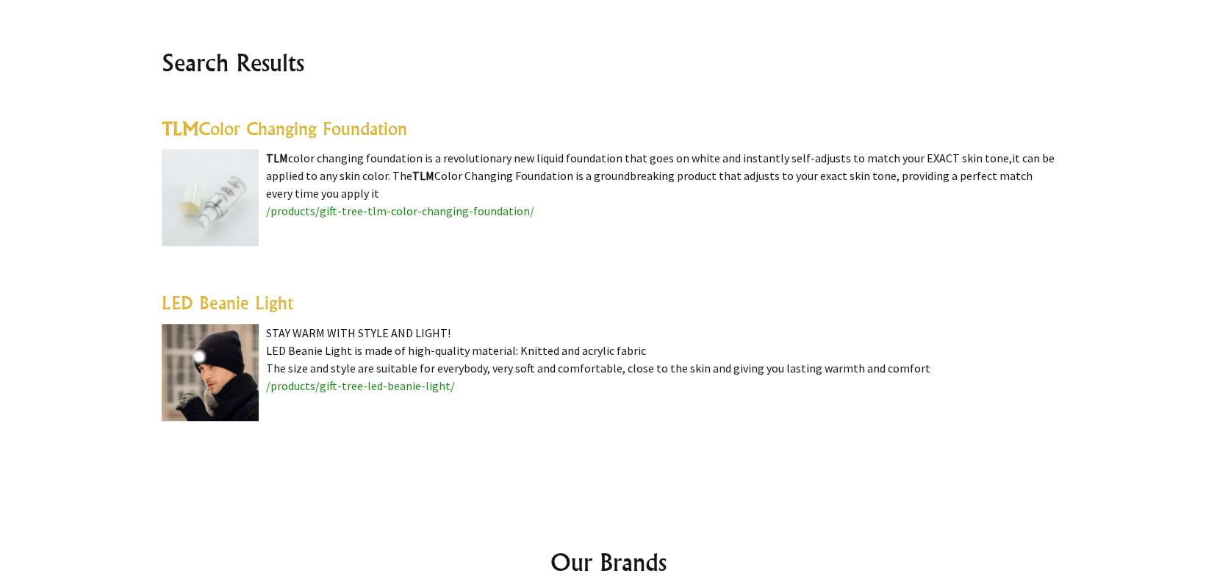
scroll to position [0, 0]
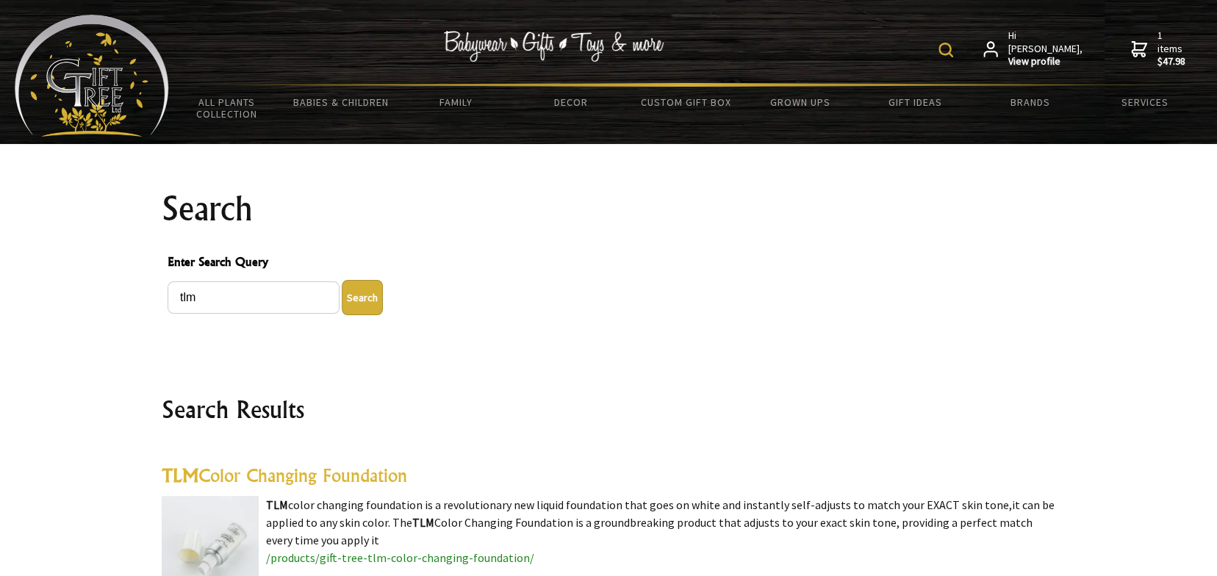
click at [1167, 47] on span "1 items $47.98" at bounding box center [1171, 49] width 29 height 40
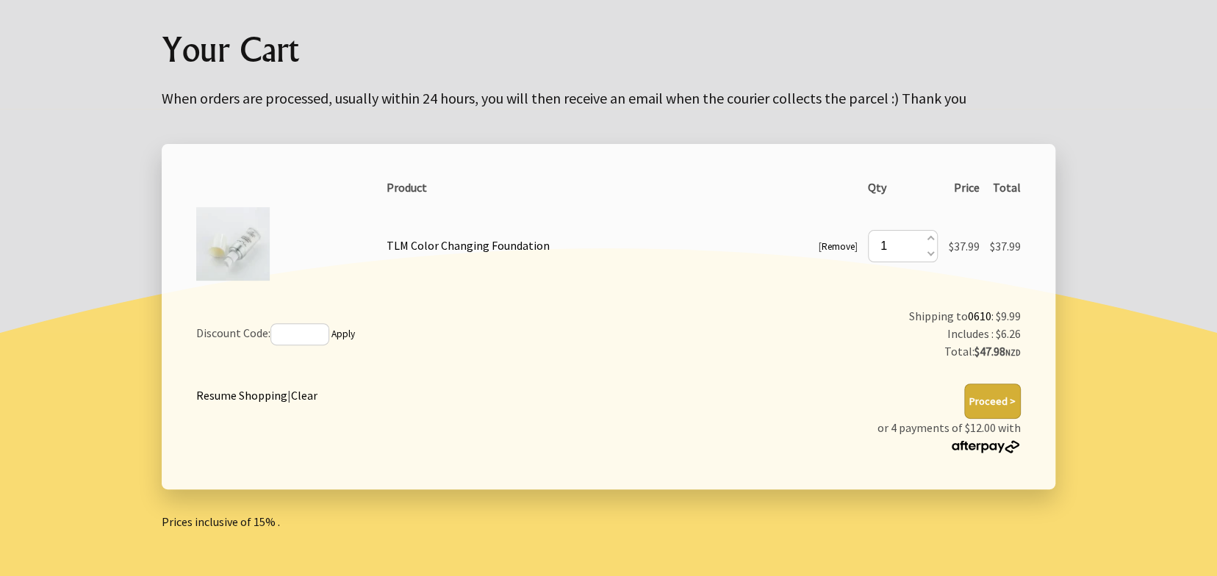
scroll to position [195, 0]
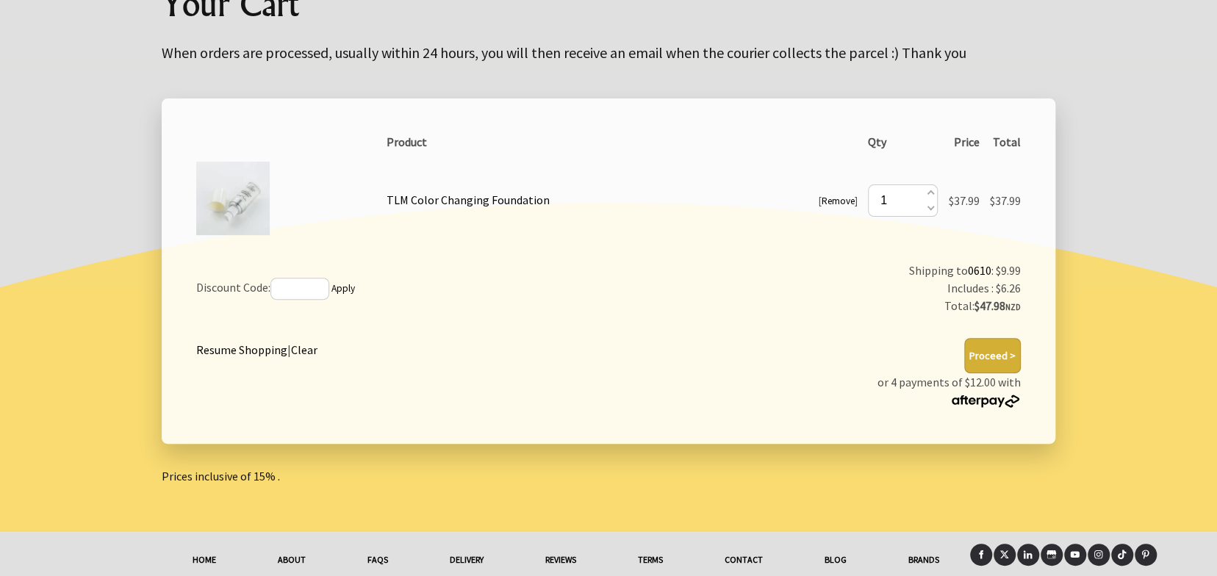
click at [827, 200] on link "Remove" at bounding box center [837, 201] width 33 height 12
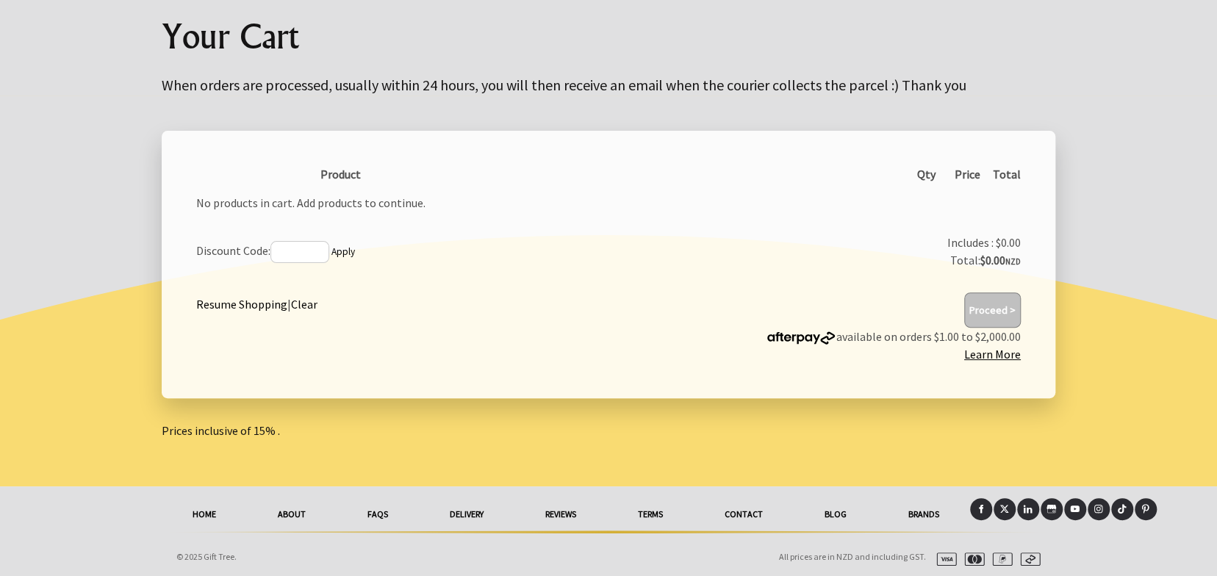
click at [1037, 96] on div "1 [DATE]T19:08:05.471Z 0 Product Qty Price Total No products in cart. Add produ…" at bounding box center [608, 291] width 917 height 391
click at [225, 306] on link "Resume Shopping" at bounding box center [241, 304] width 91 height 15
click at [232, 304] on link "Resume Shopping" at bounding box center [241, 304] width 91 height 15
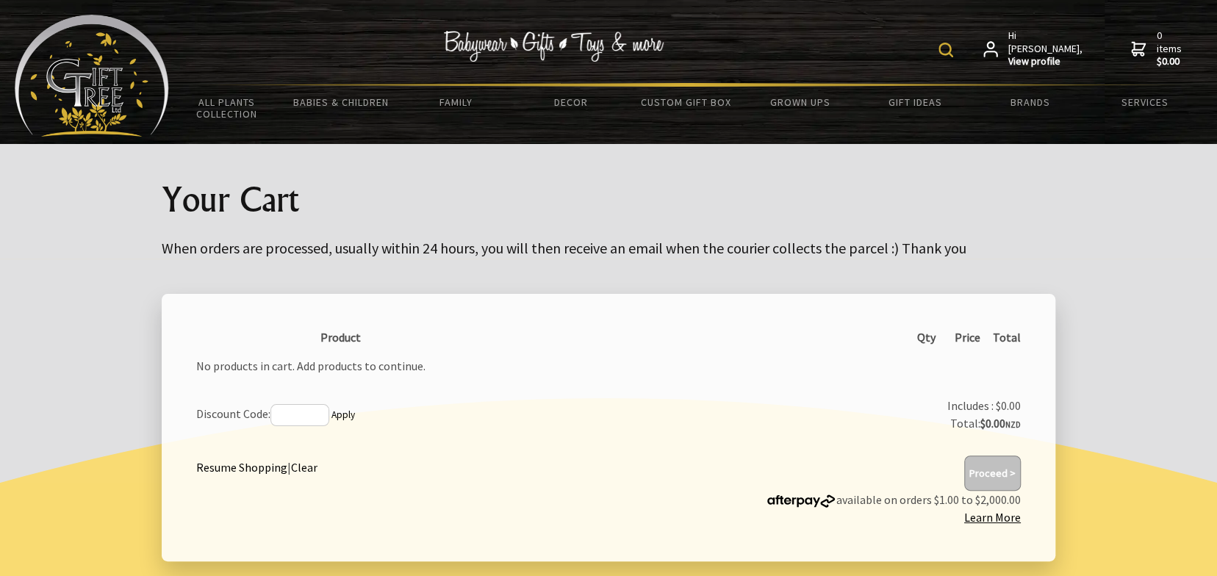
click at [242, 464] on link "Resume Shopping" at bounding box center [241, 467] width 91 height 15
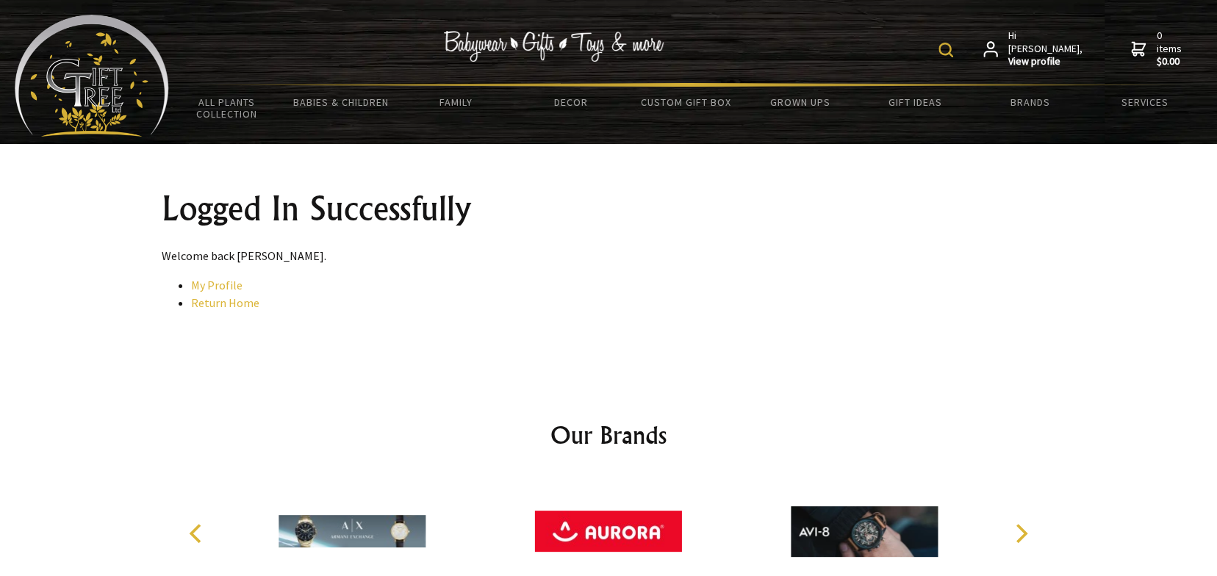
click at [953, 48] on img at bounding box center [945, 50] width 15 height 15
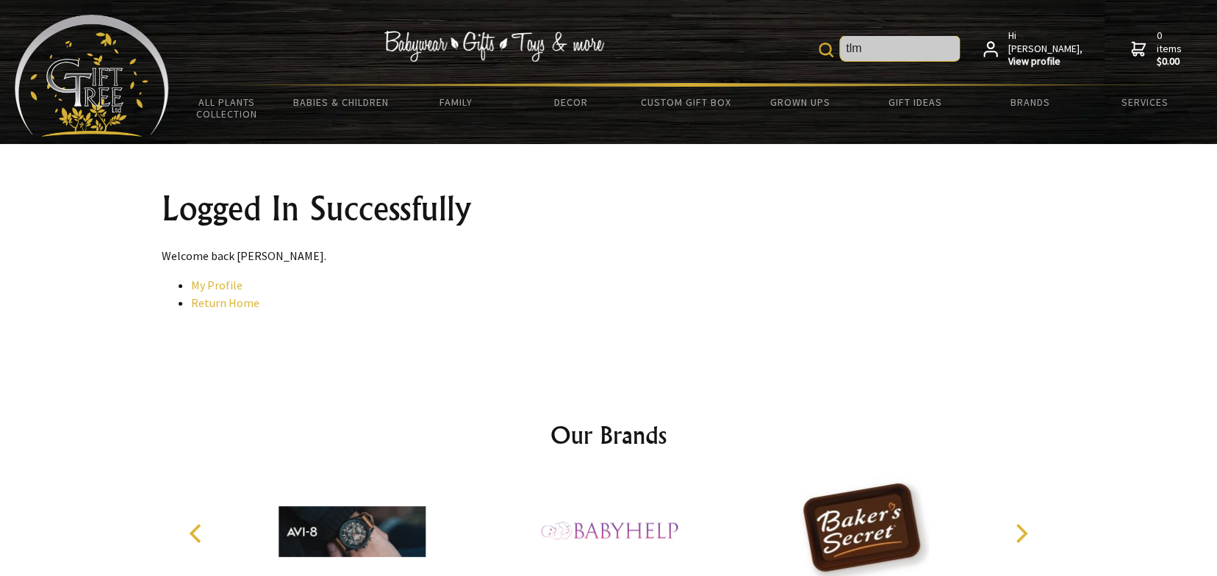
type input "tlm"
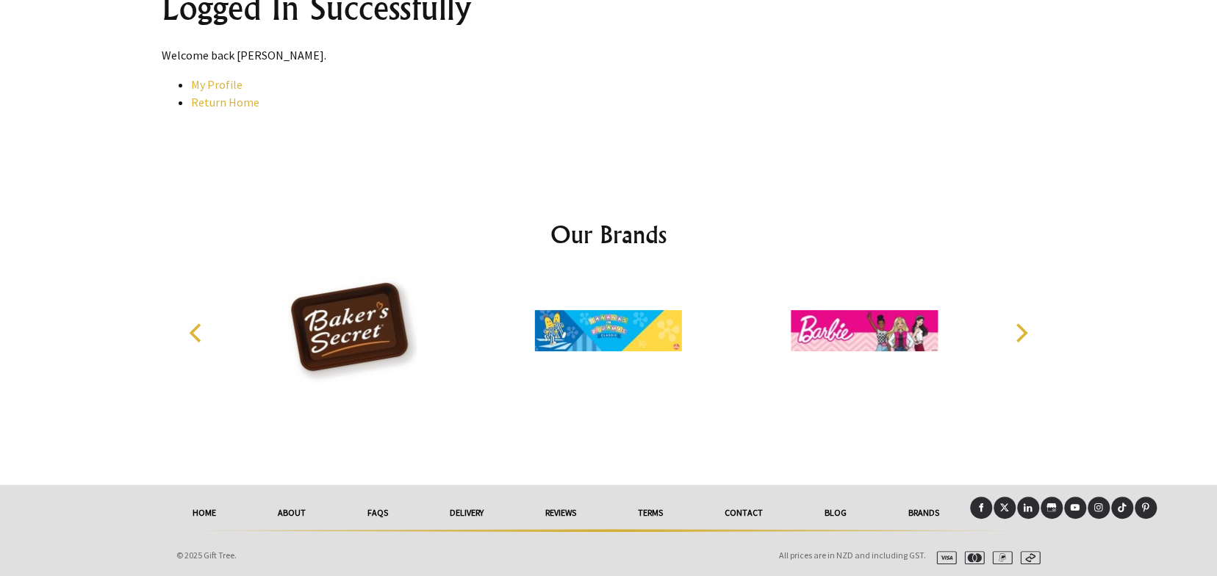
scroll to position [82, 0]
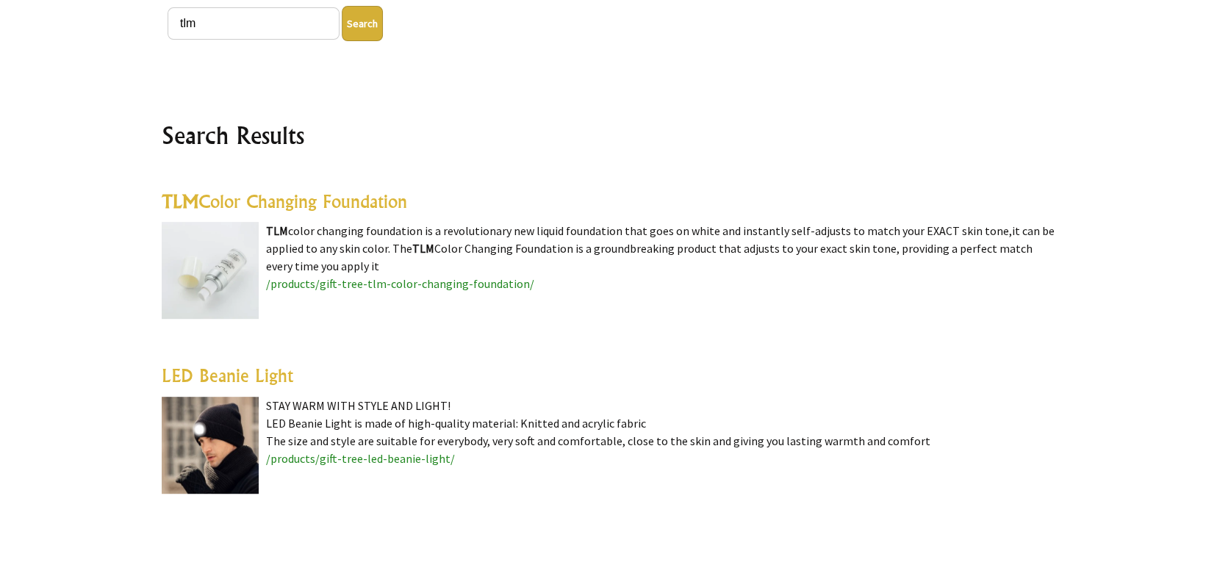
scroll to position [294, 0]
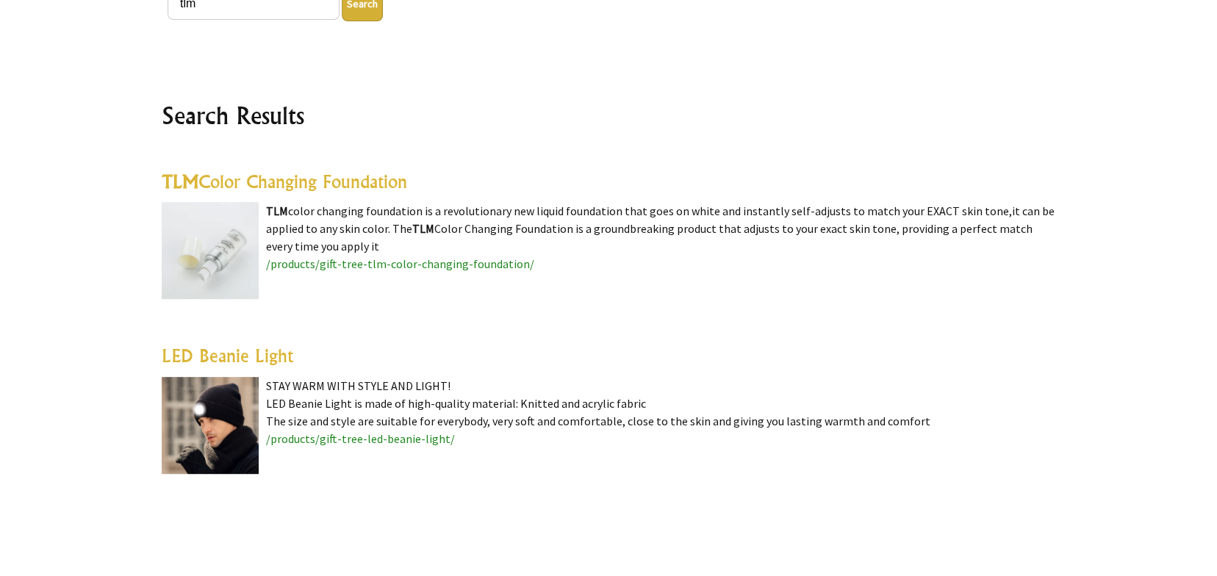
click at [311, 238] on div "TLM Color Changing Foundation TLM color changing foundation is a revolutionary …" at bounding box center [608, 331] width 893 height 322
click at [253, 176] on link "TLM Color Changing Foundation" at bounding box center [284, 181] width 245 height 22
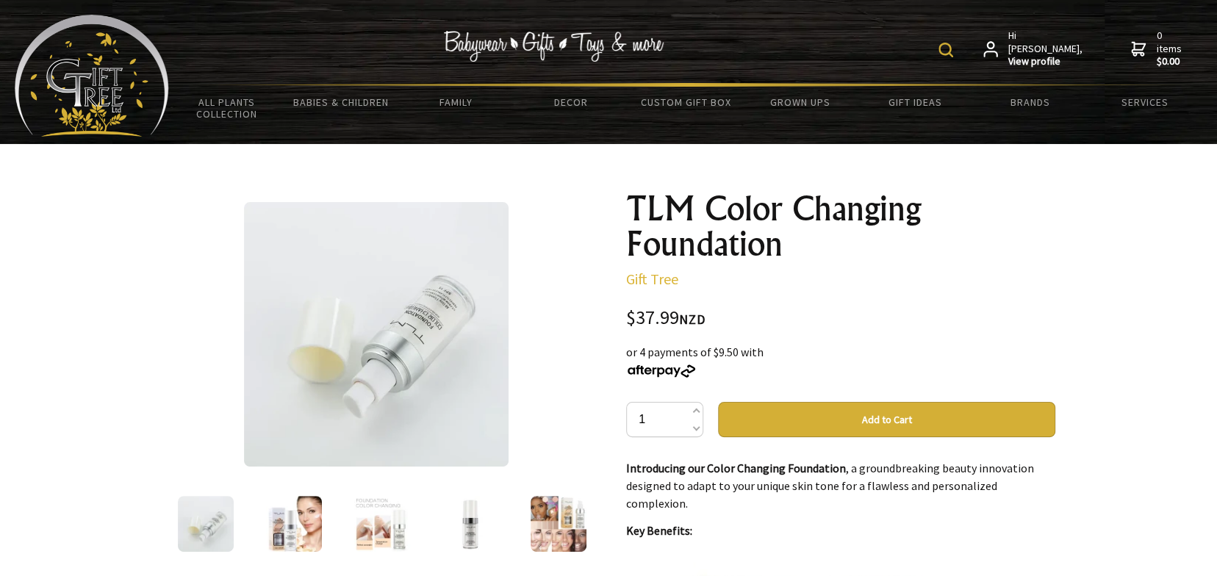
click at [890, 418] on button "Add to Cart" at bounding box center [886, 419] width 337 height 35
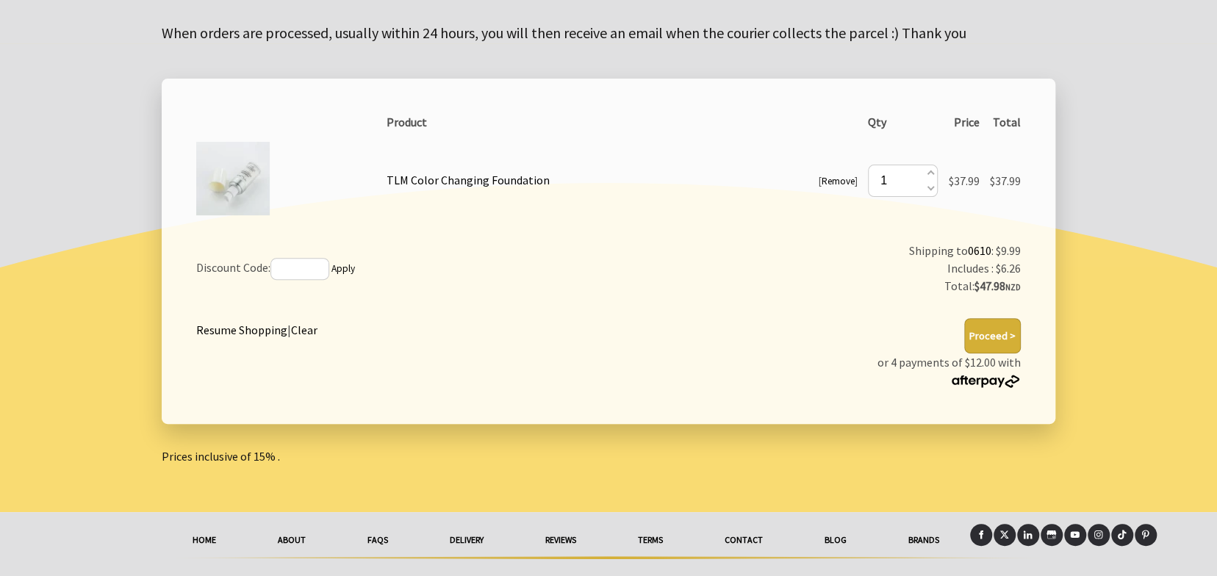
scroll to position [242, 0]
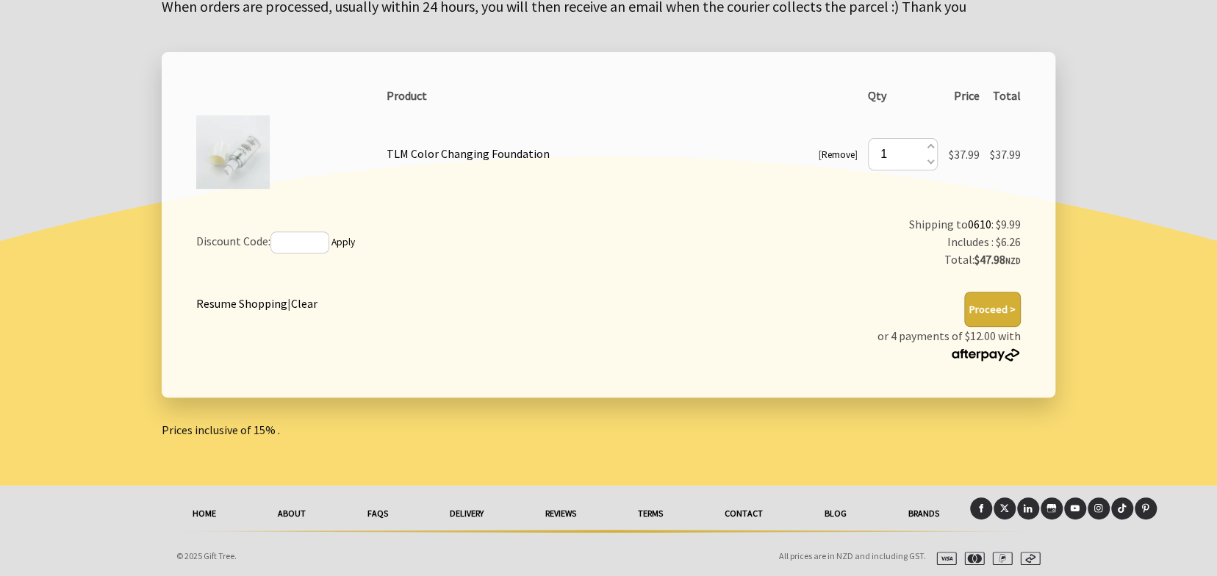
click at [1004, 304] on button "Proceed >" at bounding box center [992, 309] width 57 height 35
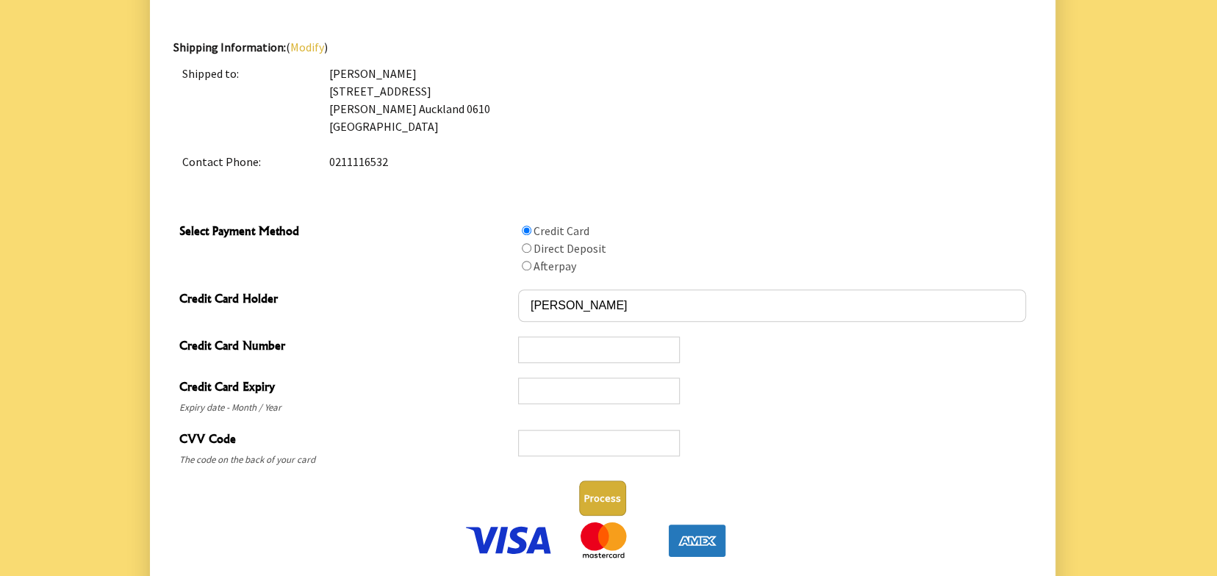
scroll to position [588, 0]
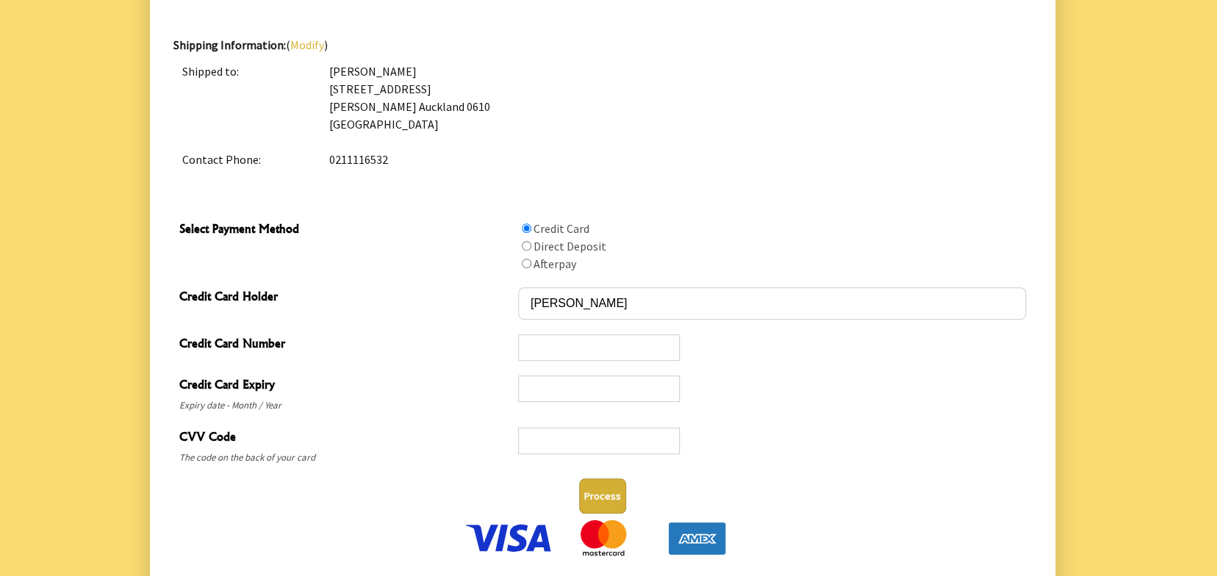
click at [527, 256] on label at bounding box center [525, 263] width 15 height 15
click at [527, 259] on input "Select Payment Method" at bounding box center [527, 264] width 10 height 10
radio input "true"
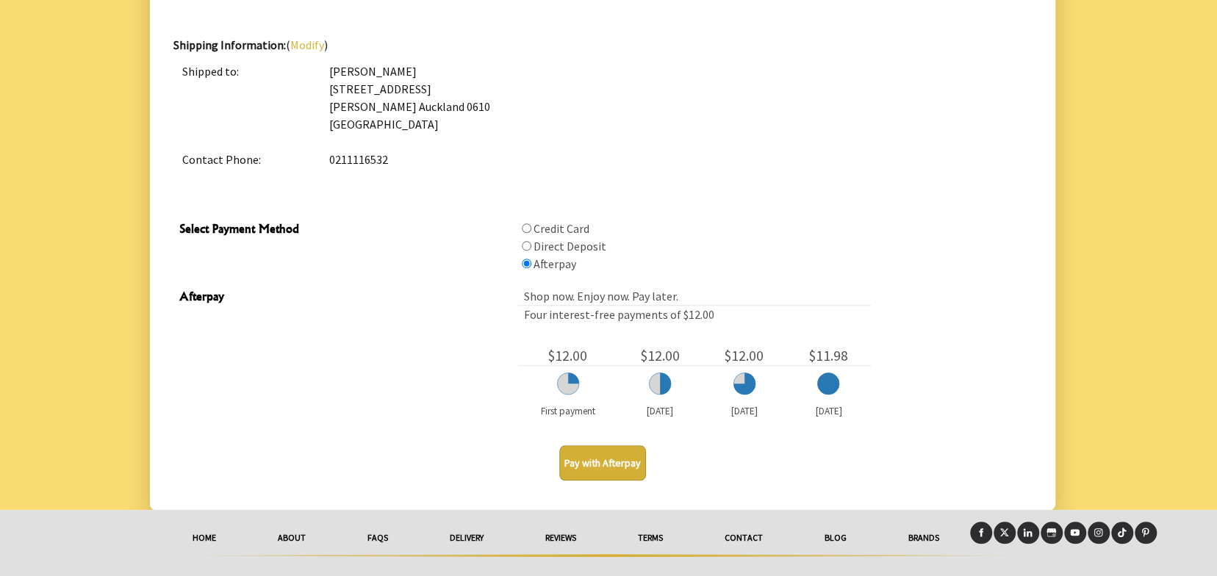
click at [525, 228] on input "Select Payment Method" at bounding box center [527, 228] width 10 height 10
radio input "true"
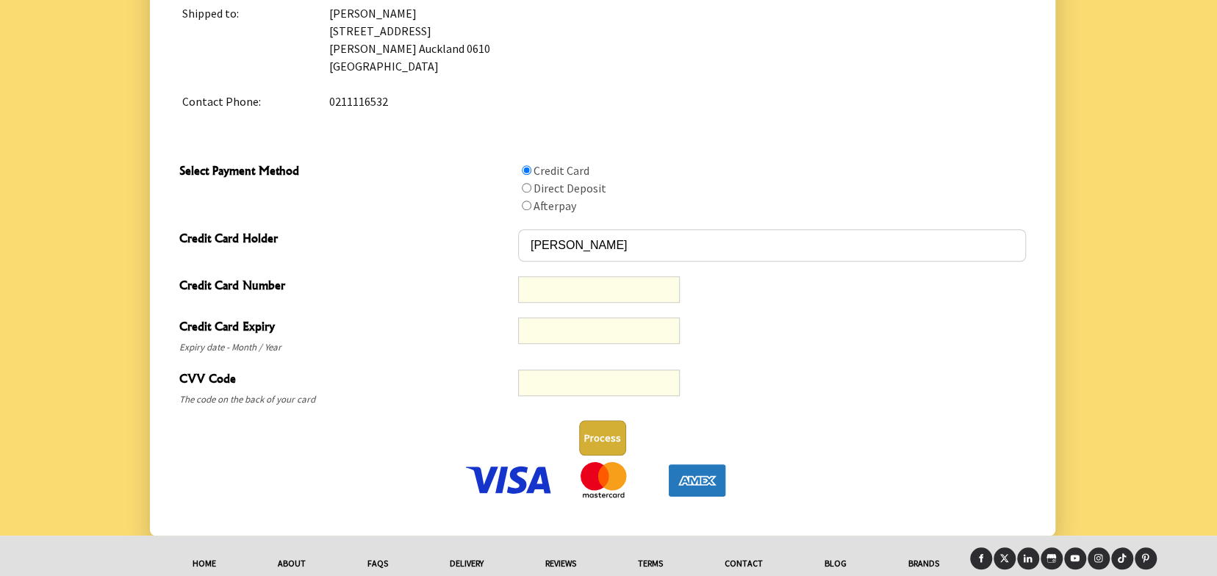
scroll to position [696, 0]
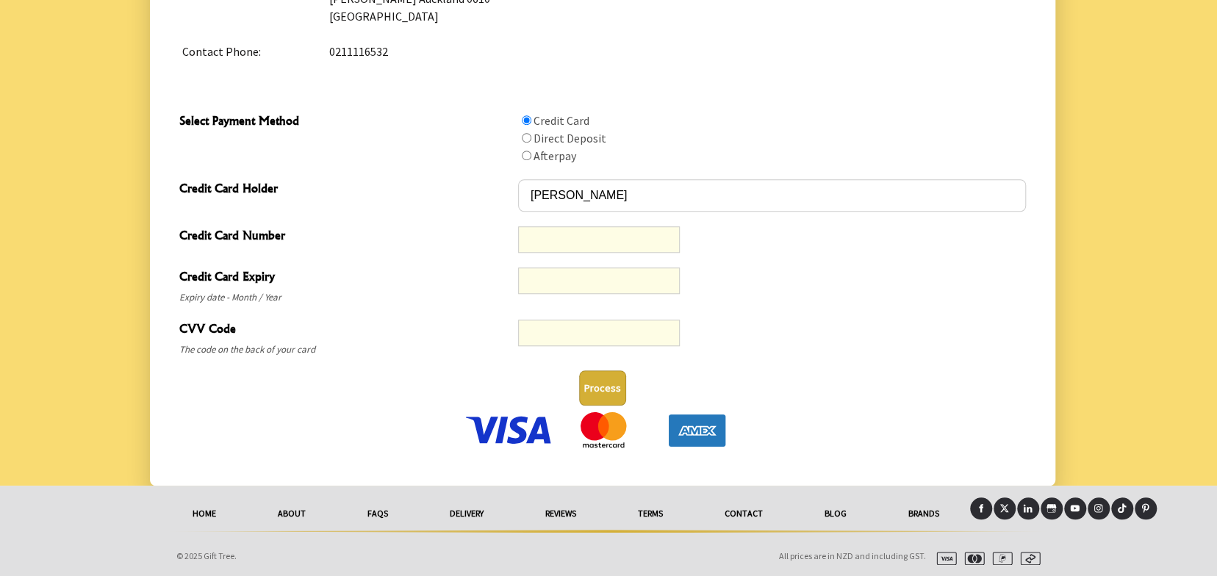
click at [854, 303] on div "Credit Card Expiry Expiry date - Month / Year" at bounding box center [602, 286] width 858 height 52
click at [567, 118] on label "Credit Card" at bounding box center [561, 120] width 56 height 15
click at [531, 118] on input "Select Payment Method" at bounding box center [527, 120] width 10 height 10
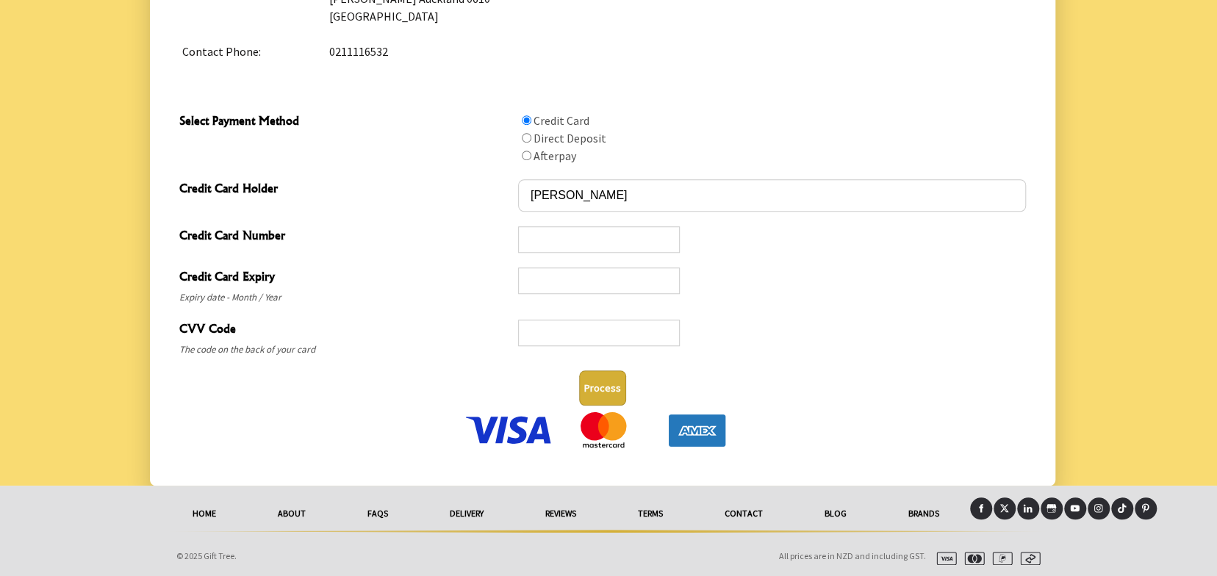
click at [528, 117] on input "Select Payment Method" at bounding box center [527, 120] width 10 height 10
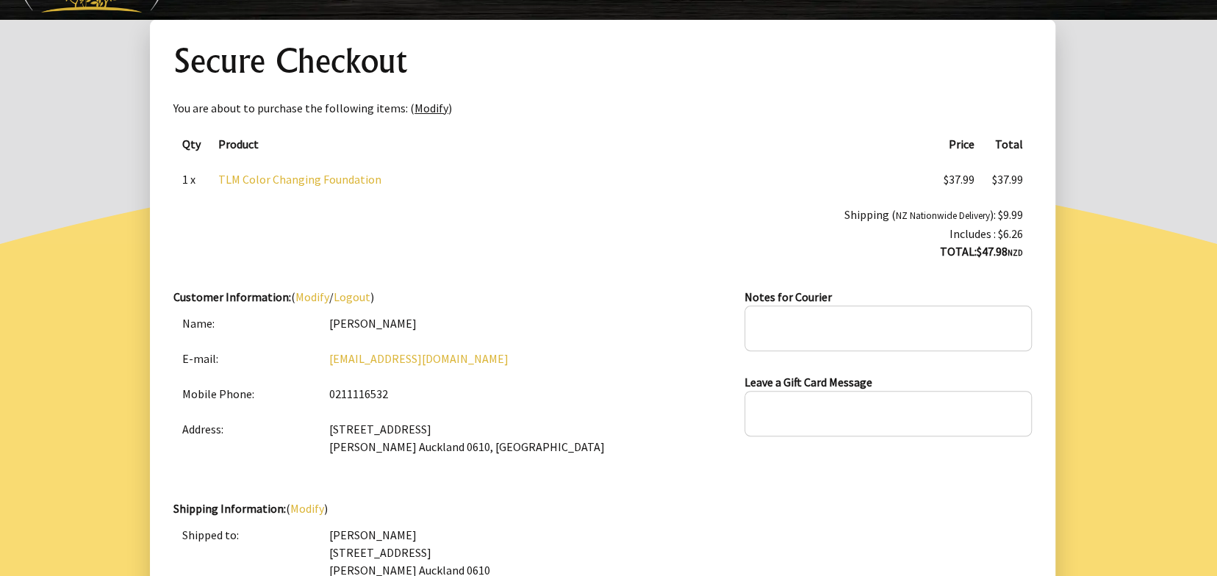
scroll to position [0, 0]
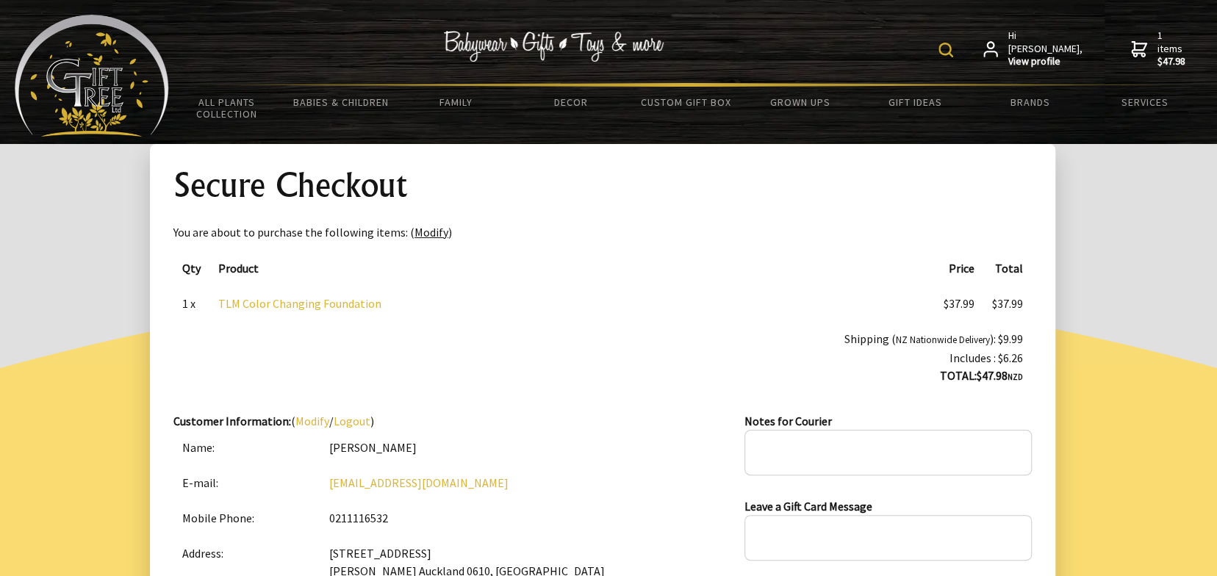
click at [1157, 43] on span "1 items $47.98" at bounding box center [1171, 49] width 29 height 40
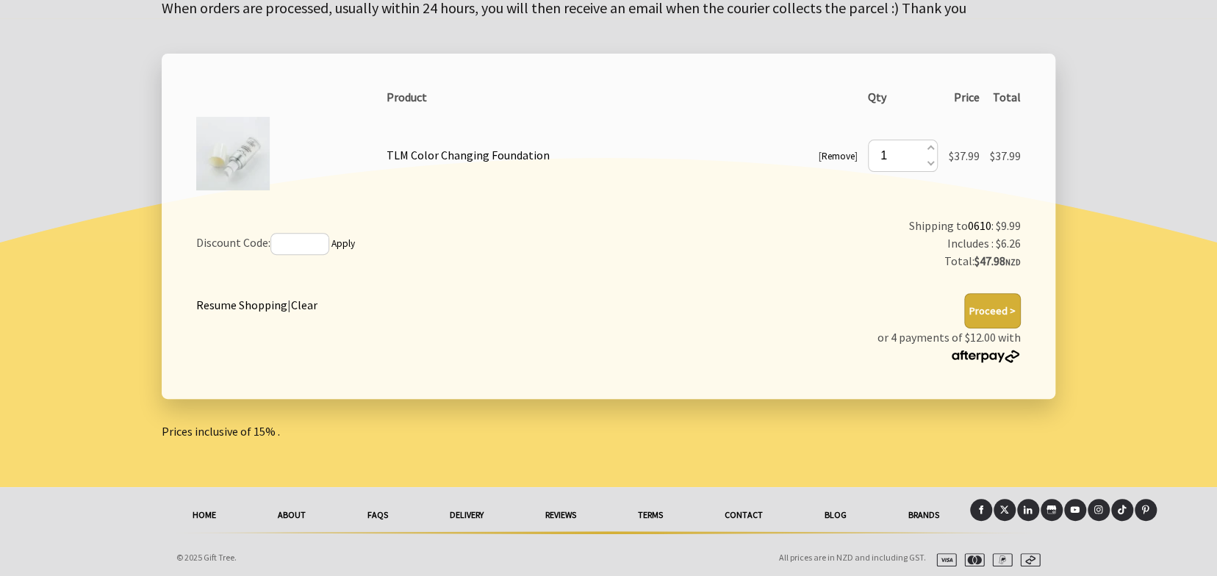
scroll to position [242, 0]
click at [375, 511] on link "FAQs" at bounding box center [377, 513] width 82 height 32
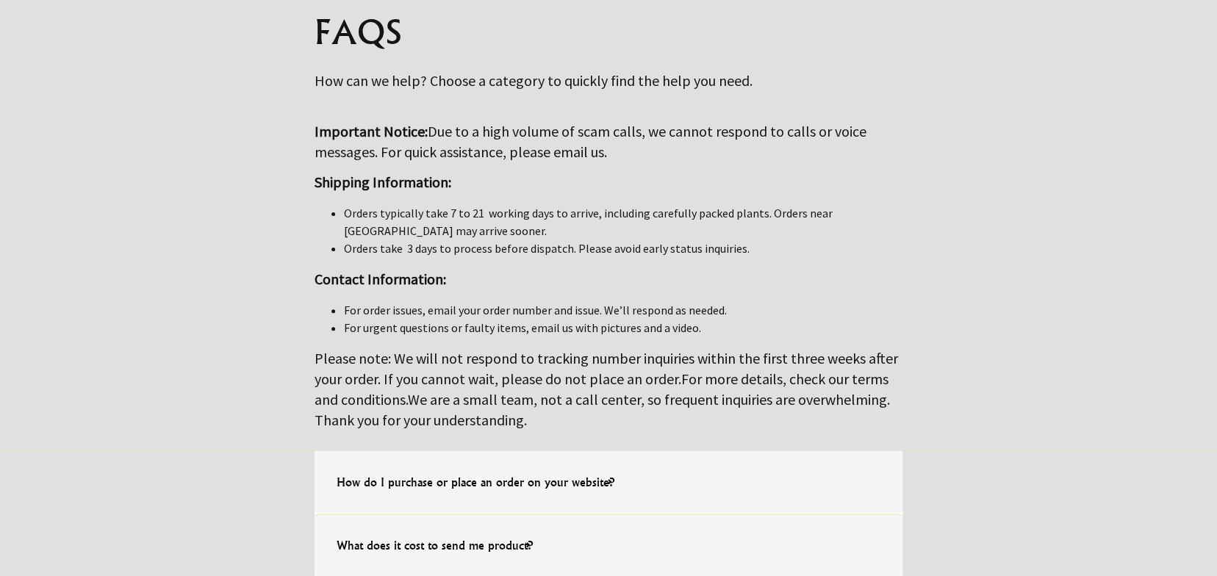
scroll to position [392, 0]
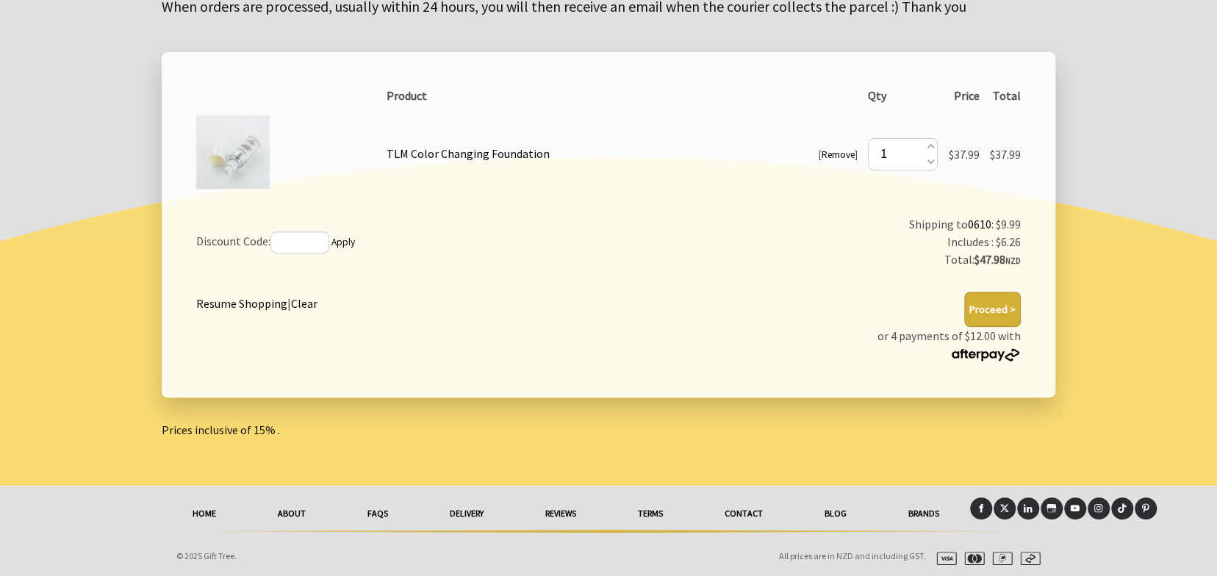
click at [292, 511] on link "About" at bounding box center [292, 513] width 90 height 32
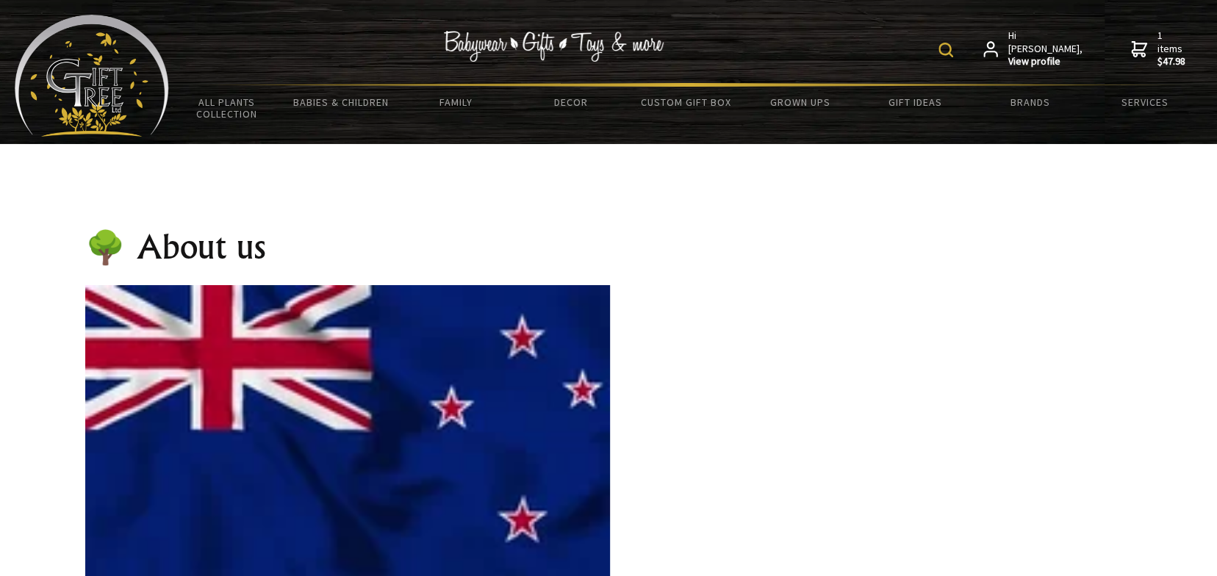
click at [1133, 46] on icon at bounding box center [1139, 49] width 16 height 18
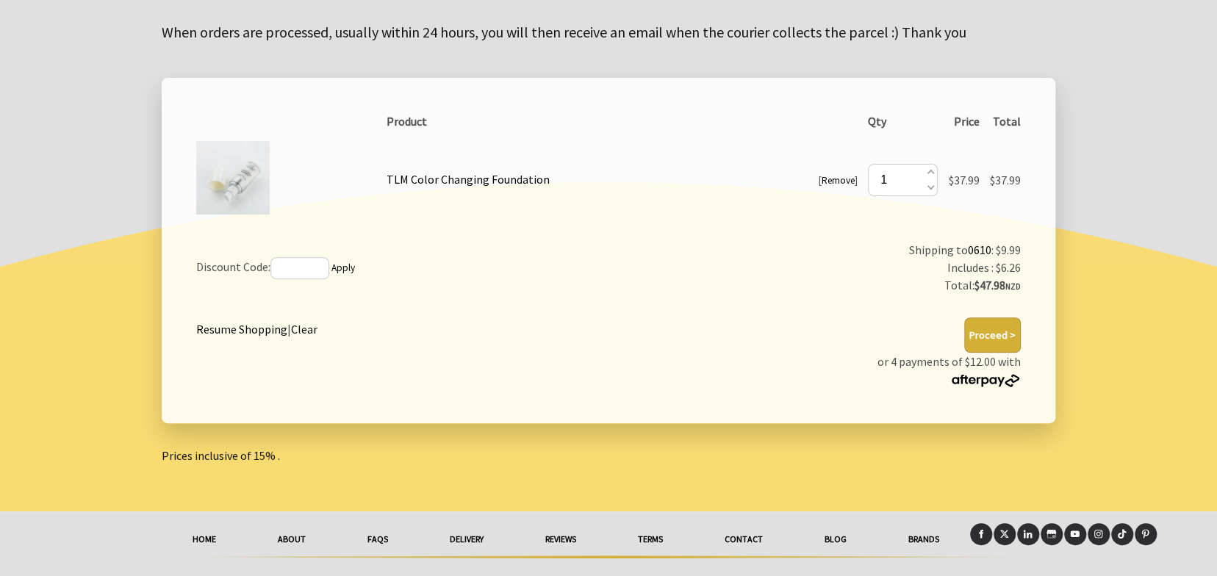
scroll to position [242, 0]
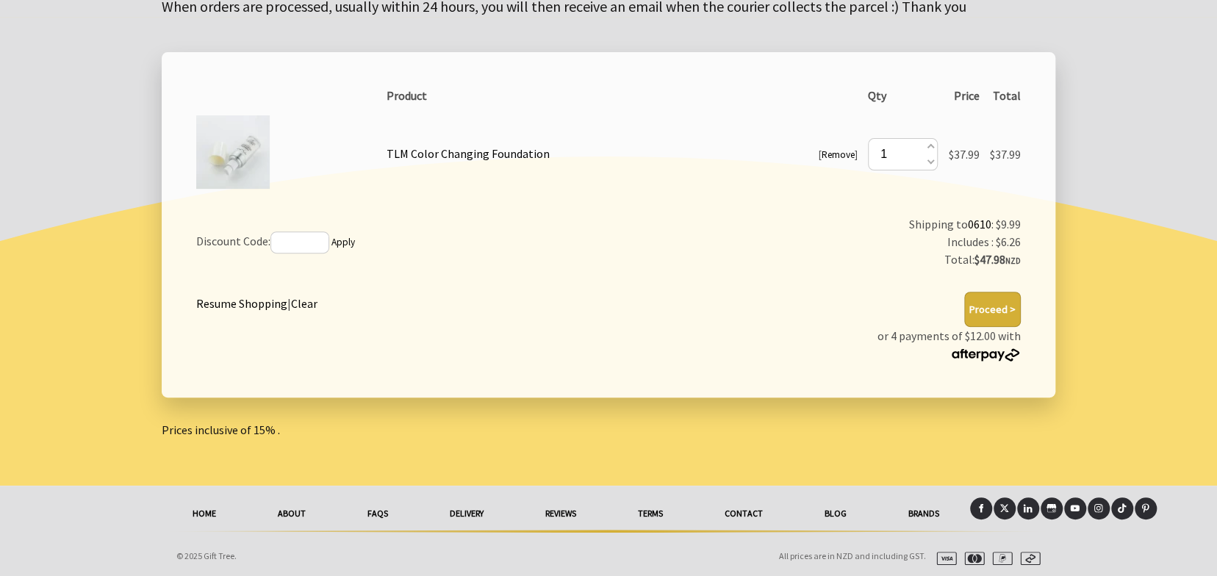
click at [996, 311] on button "Proceed >" at bounding box center [992, 309] width 57 height 35
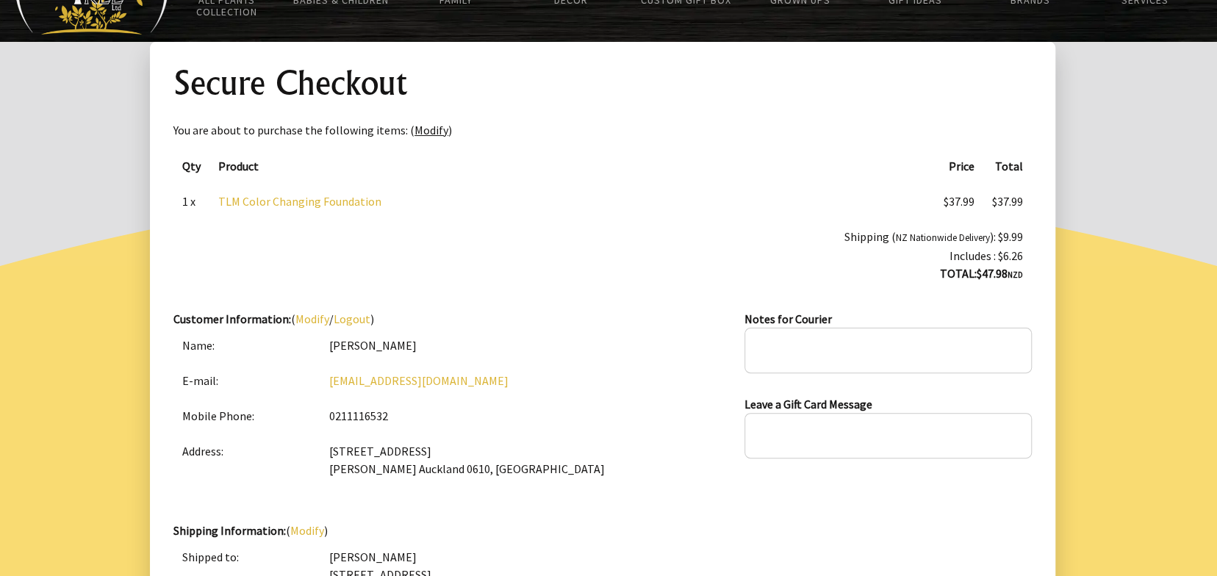
scroll to position [195, 0]
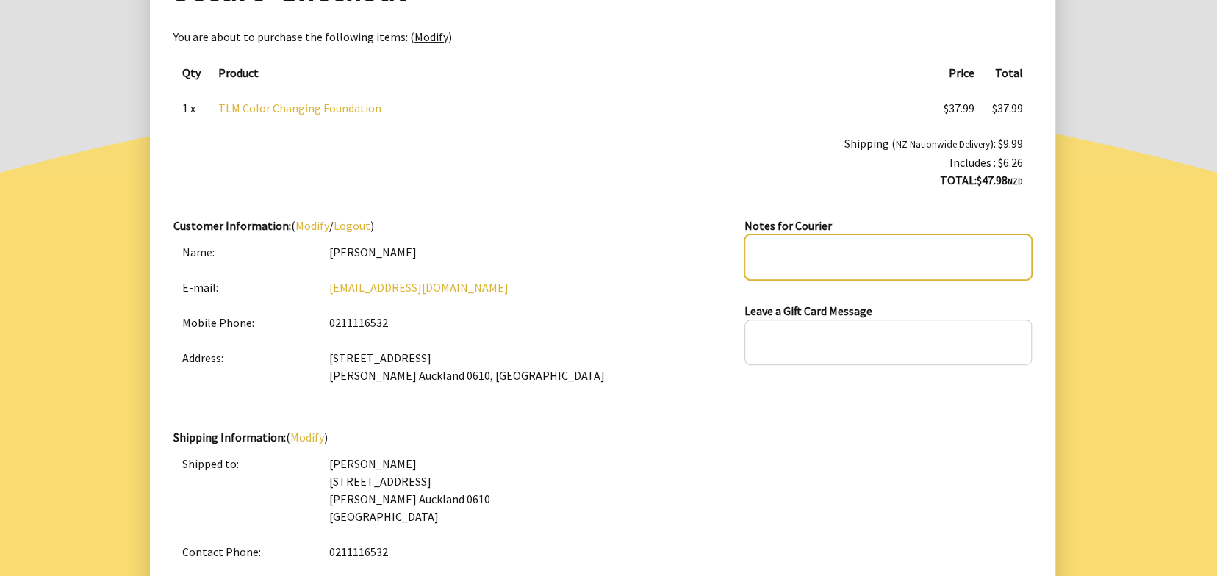
click at [760, 240] on textarea at bounding box center [887, 257] width 287 height 46
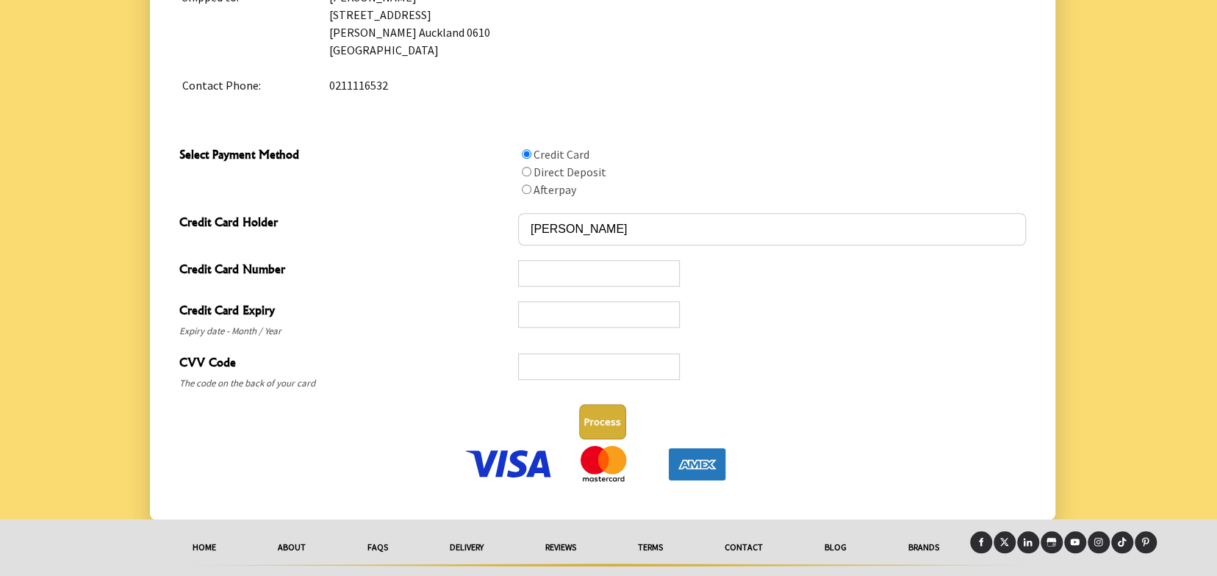
scroll to position [685, 0]
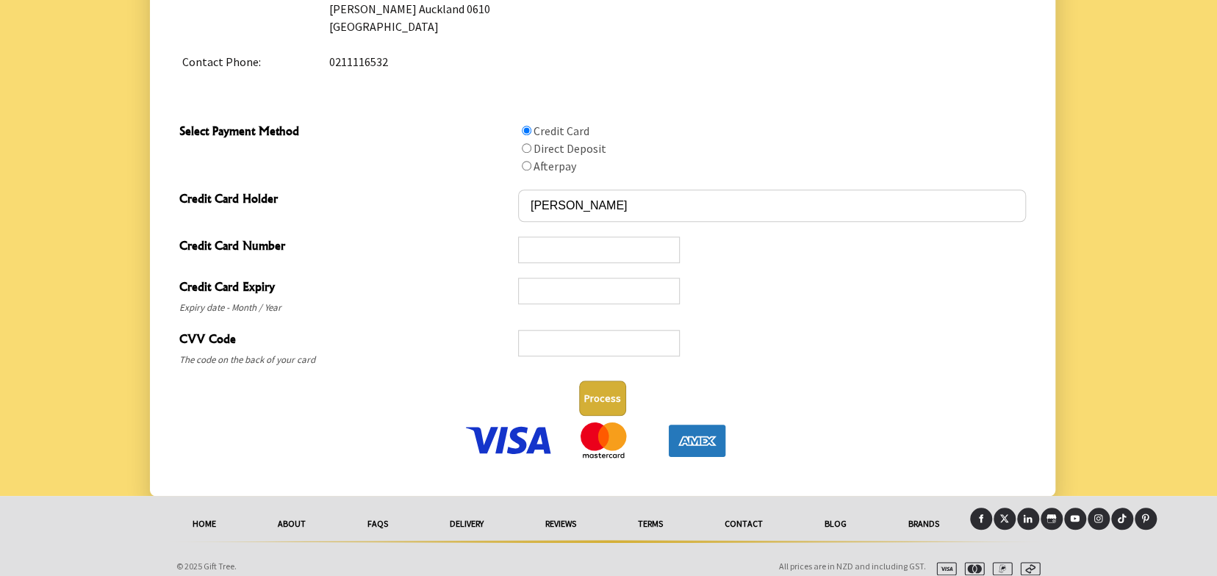
type textarea "n/a"
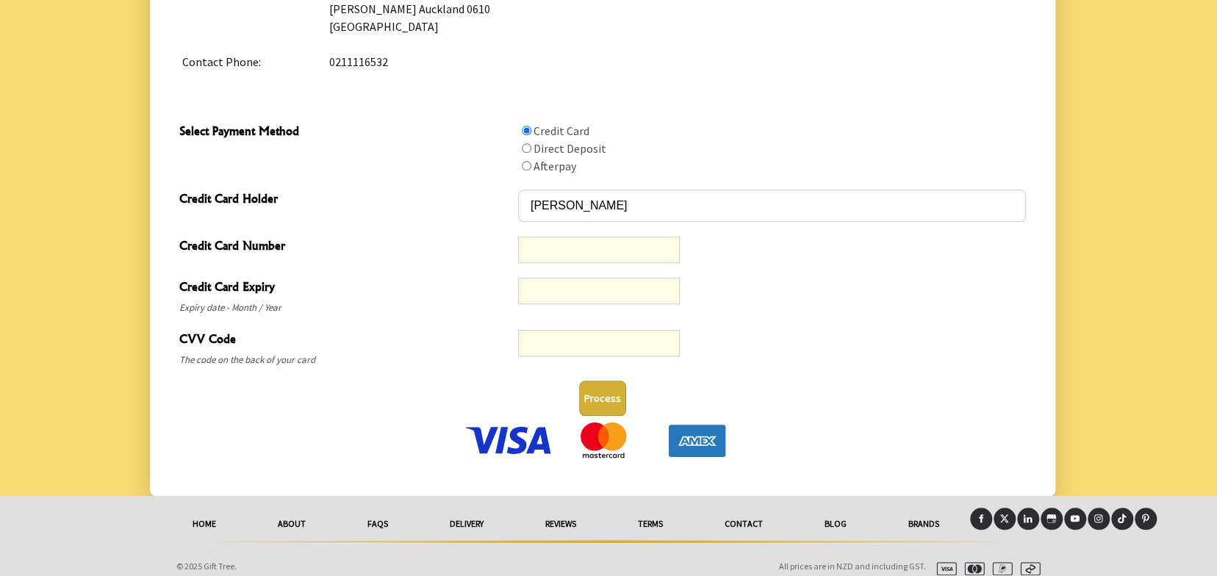
click at [605, 400] on button "Process" at bounding box center [602, 398] width 47 height 35
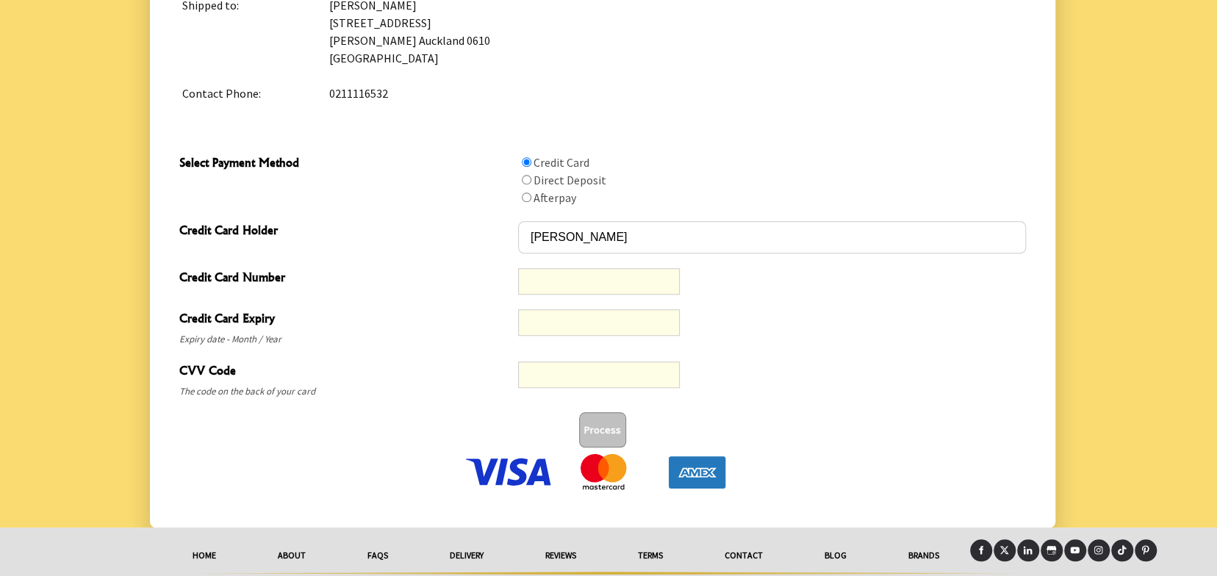
scroll to position [696, 0]
